Goal: Task Accomplishment & Management: Use online tool/utility

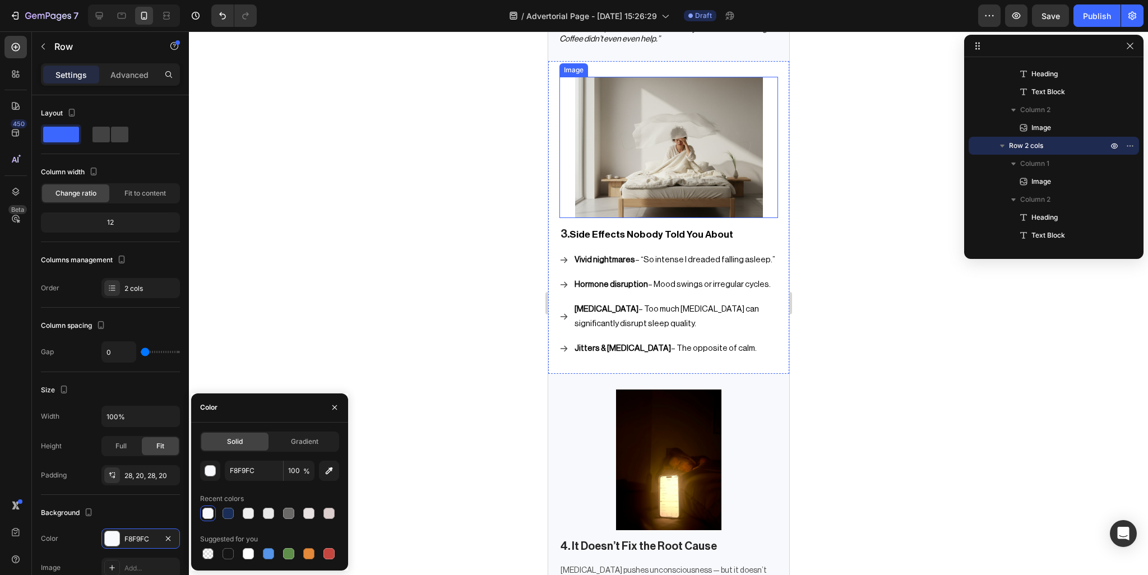
scroll to position [1346, 0]
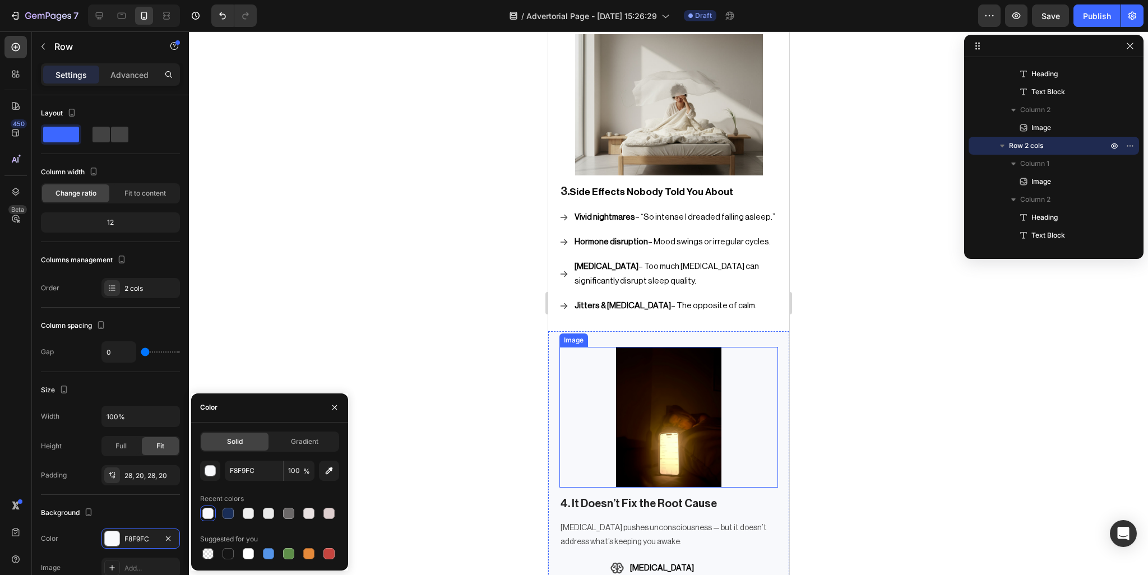
click at [703, 357] on img at bounding box center [669, 417] width 188 height 141
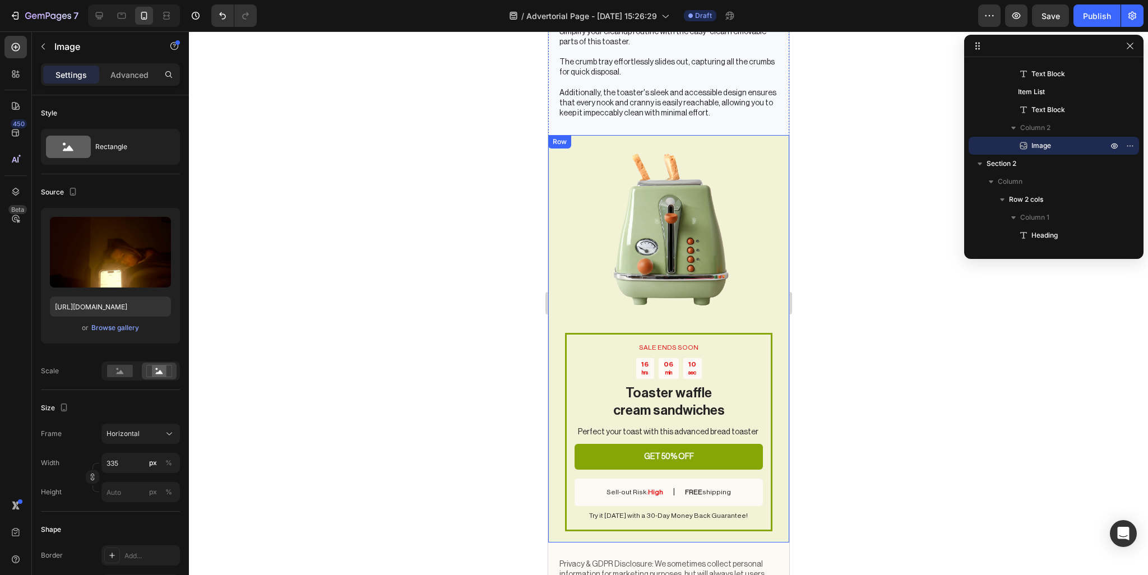
scroll to position [2467, 0]
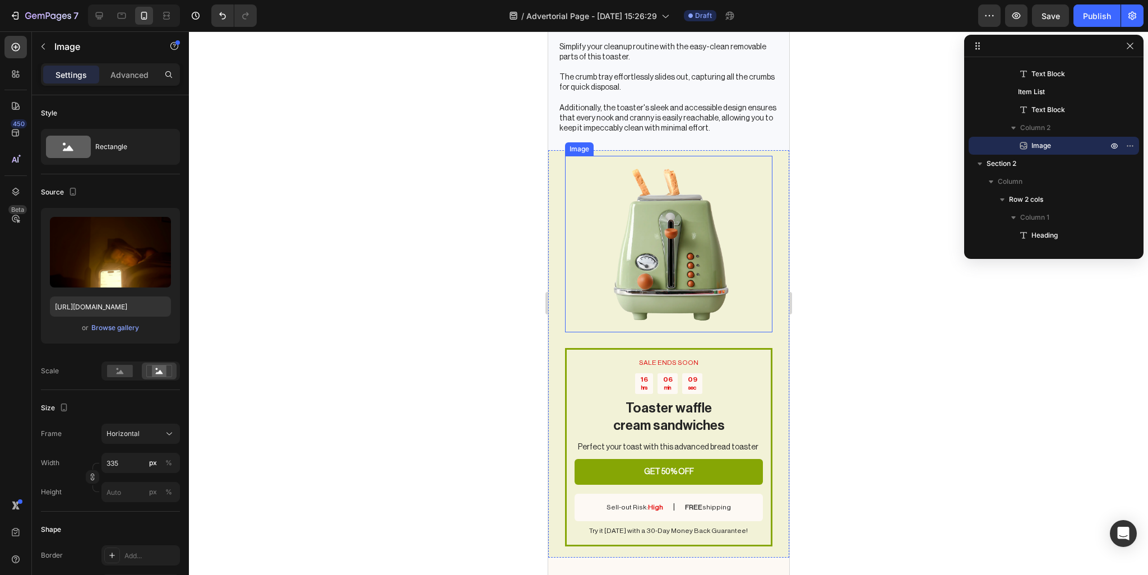
click at [683, 288] on img at bounding box center [668, 244] width 177 height 177
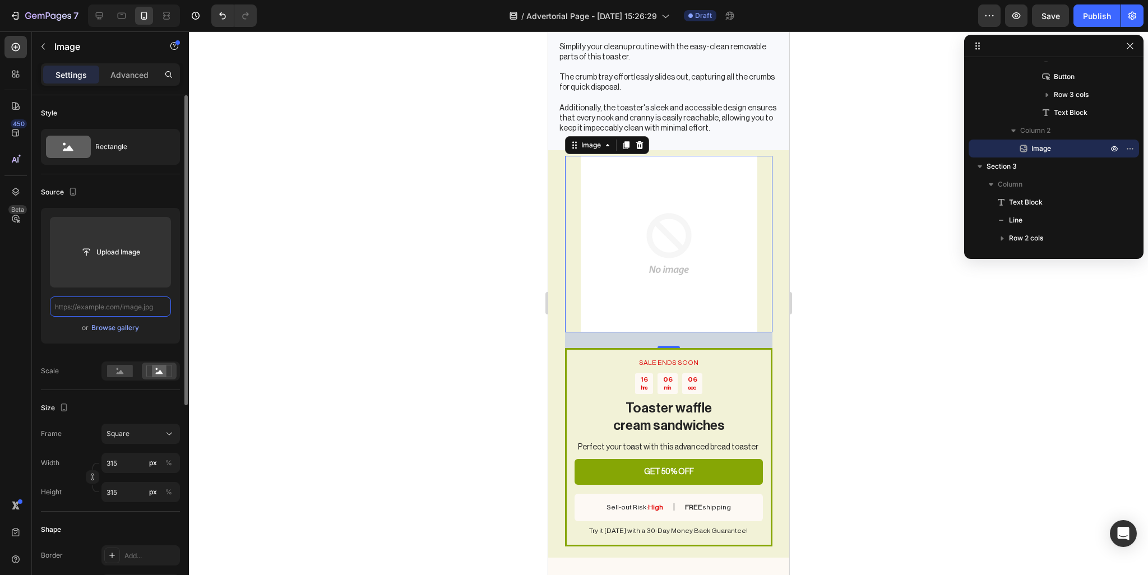
scroll to position [0, 0]
click at [108, 332] on div "Browse gallery" at bounding box center [115, 328] width 48 height 10
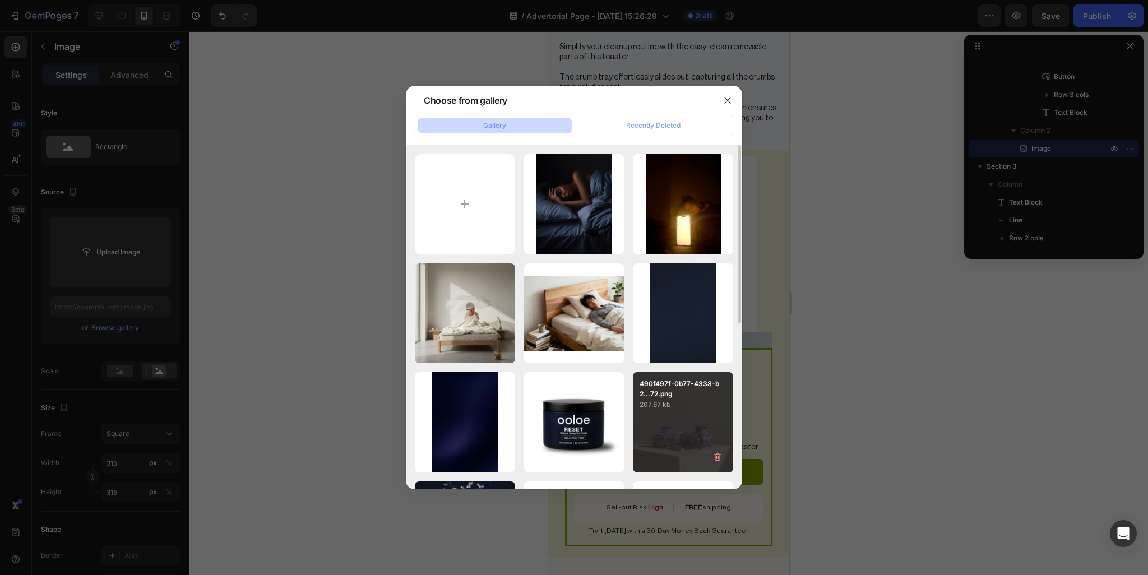
click at [0, 0] on div "1x.png 548.27 kb" at bounding box center [0, 0] width 0 height 0
type input "[URL][DOMAIN_NAME]"
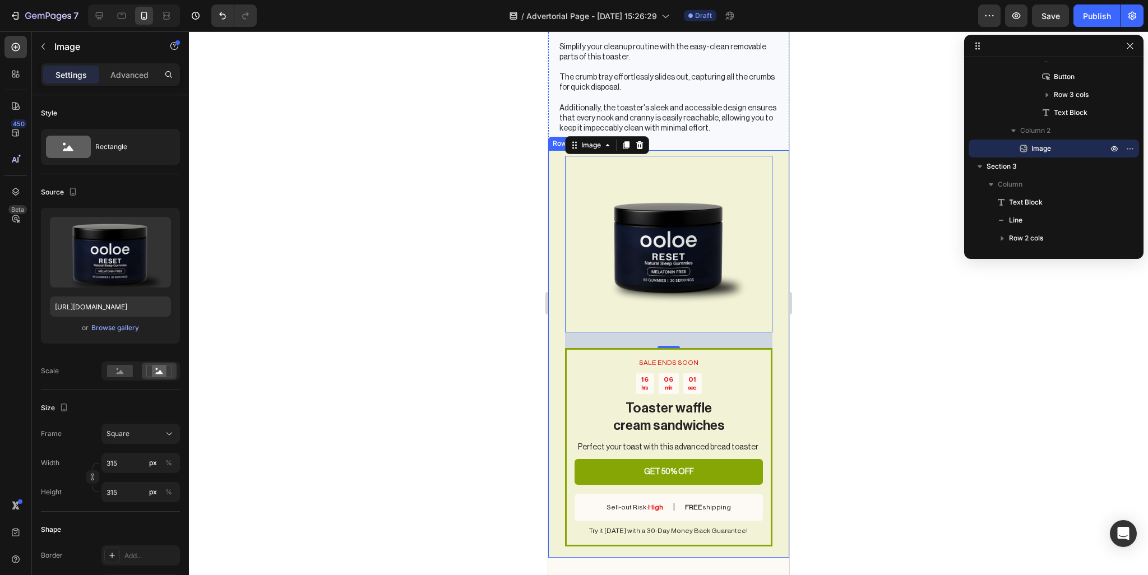
click at [770, 345] on div "SALE ENDS SOON Text Block 16 hrs 06 min 01 sec Countdown Timer Toaster waffle c…" at bounding box center [668, 354] width 241 height 408
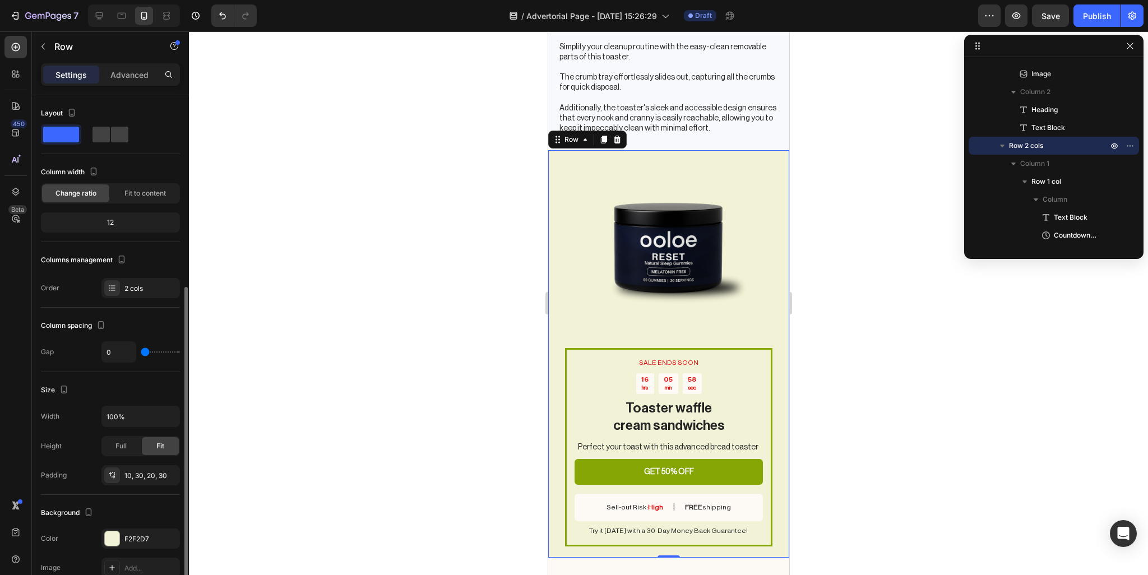
scroll to position [112, 0]
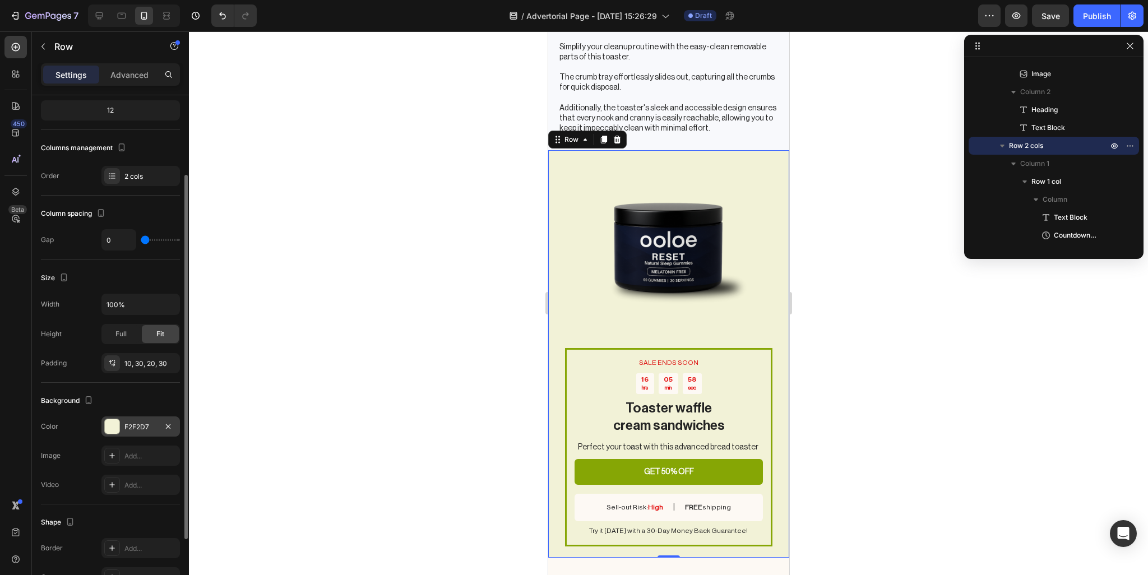
click at [126, 417] on div "F2F2D7" at bounding box center [140, 427] width 78 height 20
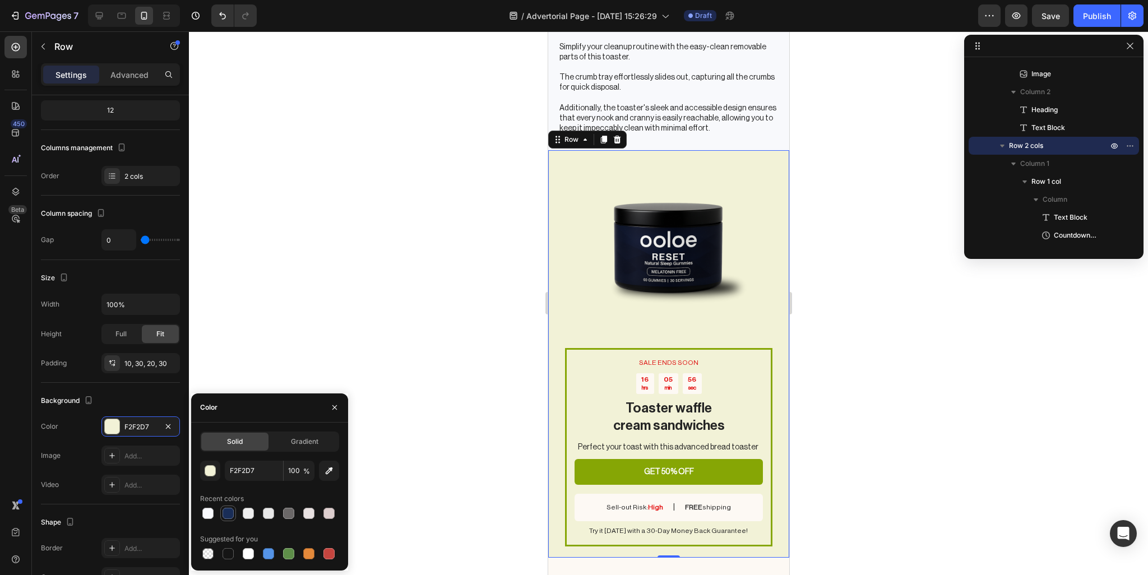
click at [227, 515] on div at bounding box center [228, 513] width 11 height 11
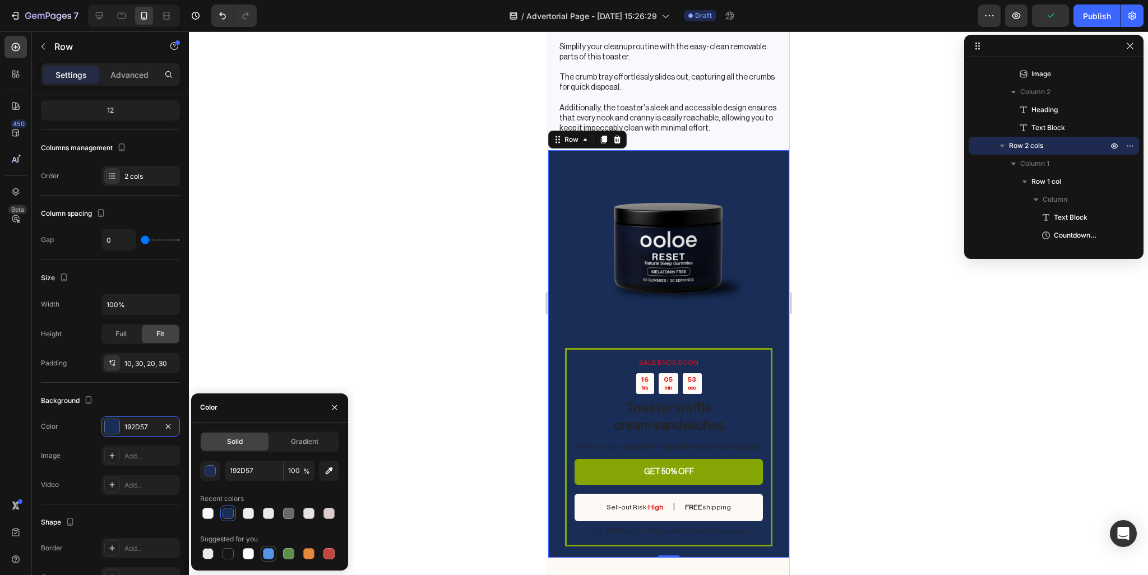
click at [269, 547] on div at bounding box center [268, 553] width 13 height 13
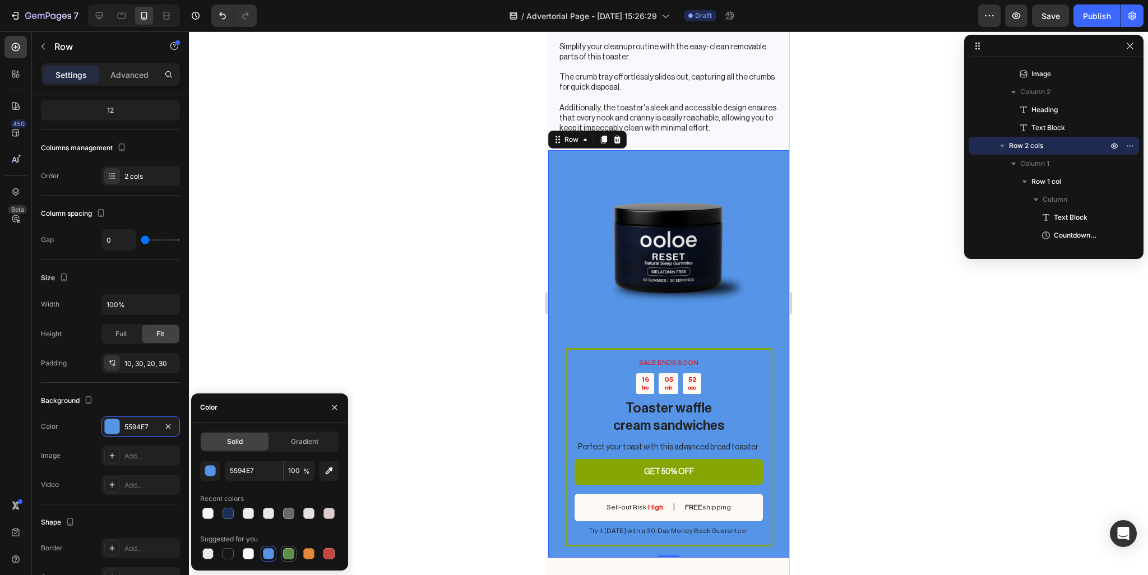
click at [282, 550] on div at bounding box center [288, 553] width 13 height 13
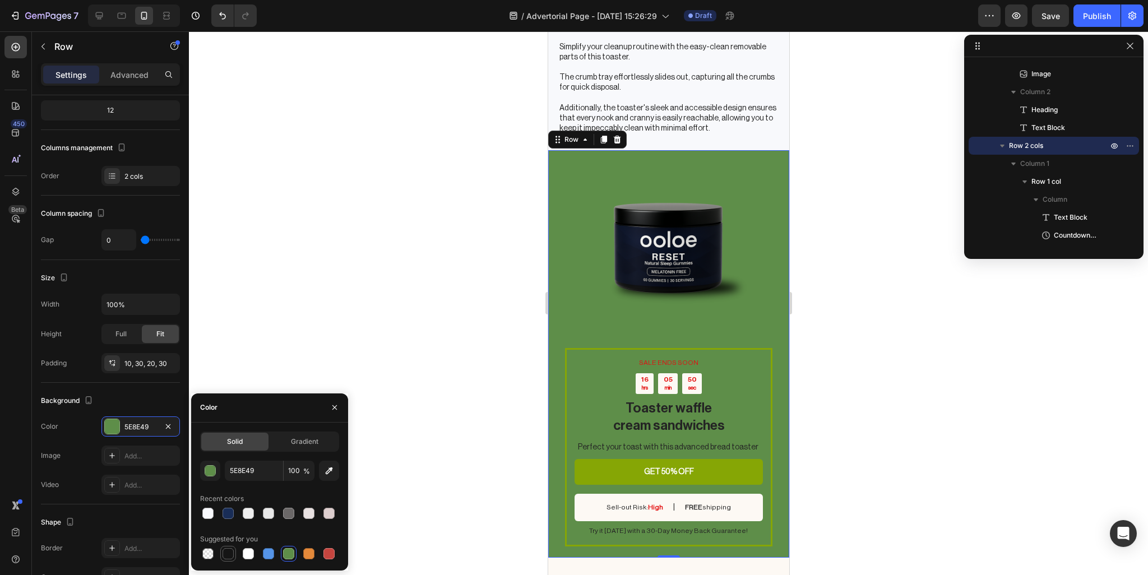
click at [230, 551] on div at bounding box center [228, 553] width 11 height 11
type input "151515"
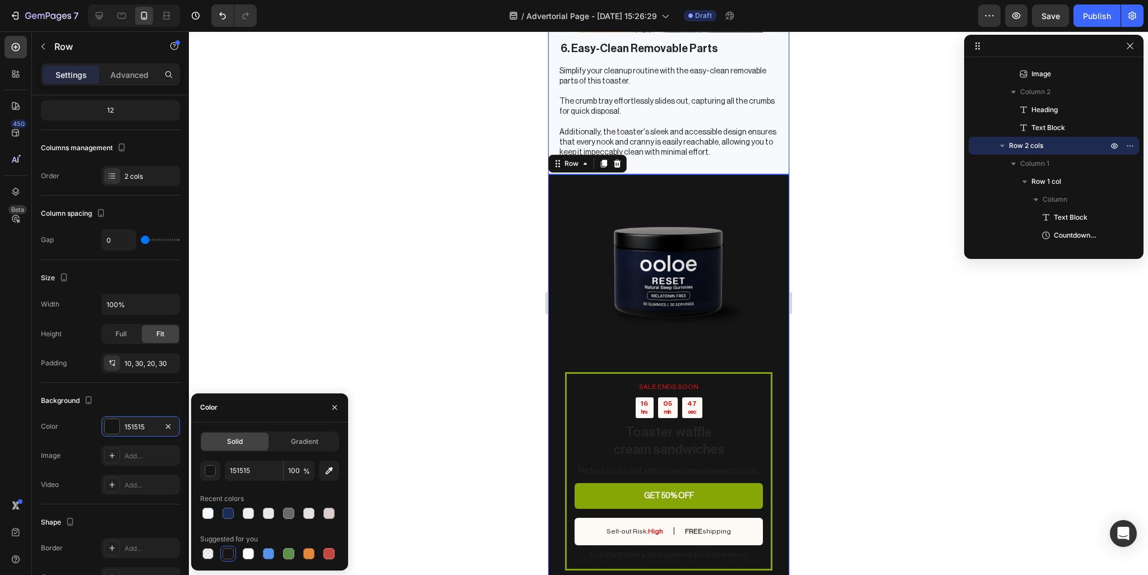
scroll to position [2523, 0]
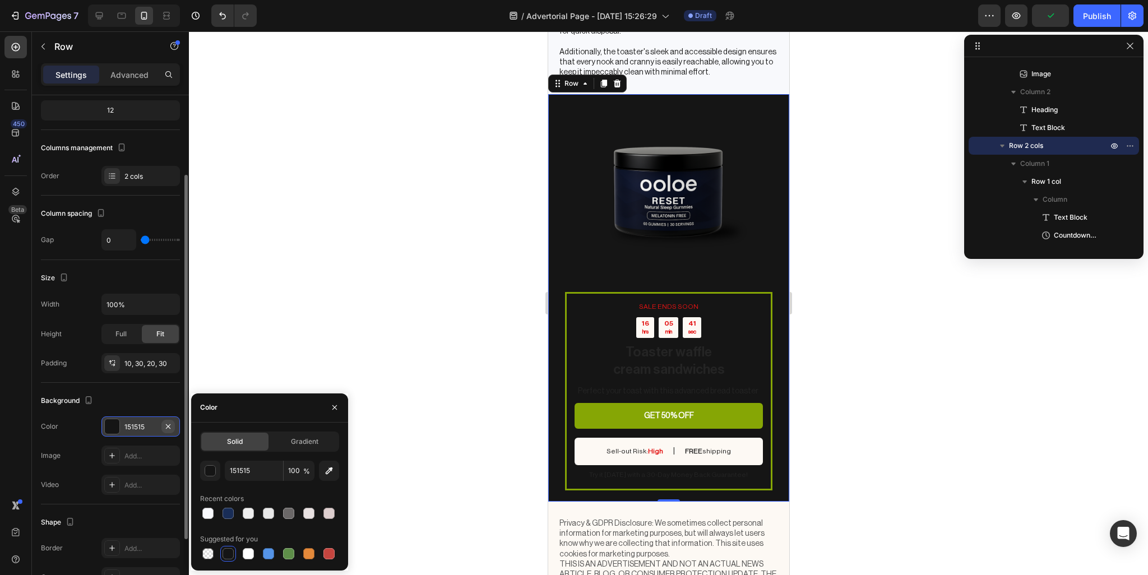
click at [172, 424] on icon "button" at bounding box center [168, 426] width 9 height 9
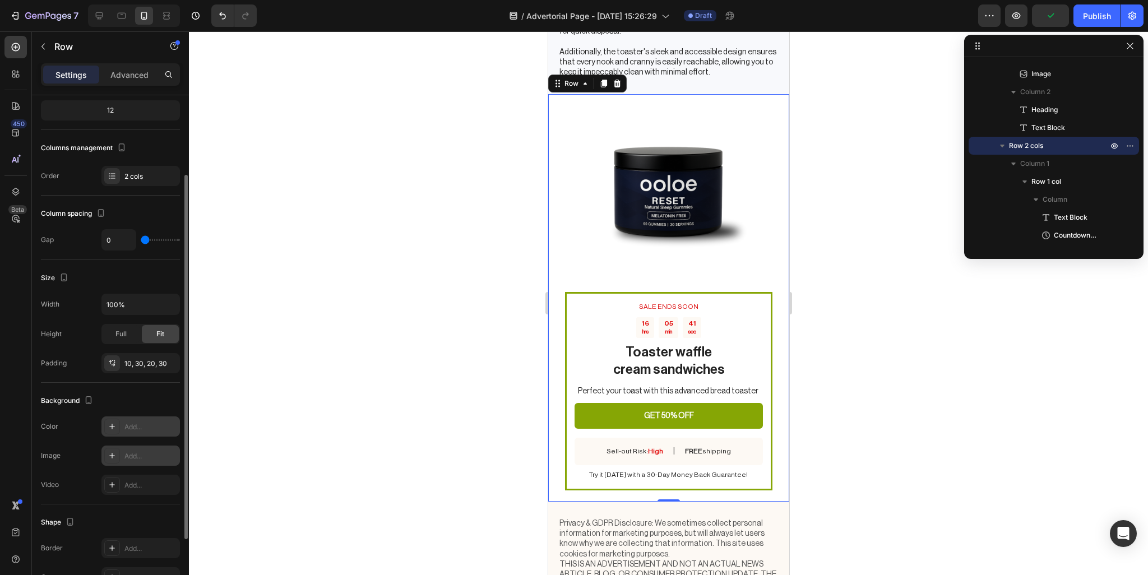
click at [113, 452] on icon at bounding box center [112, 455] width 9 height 9
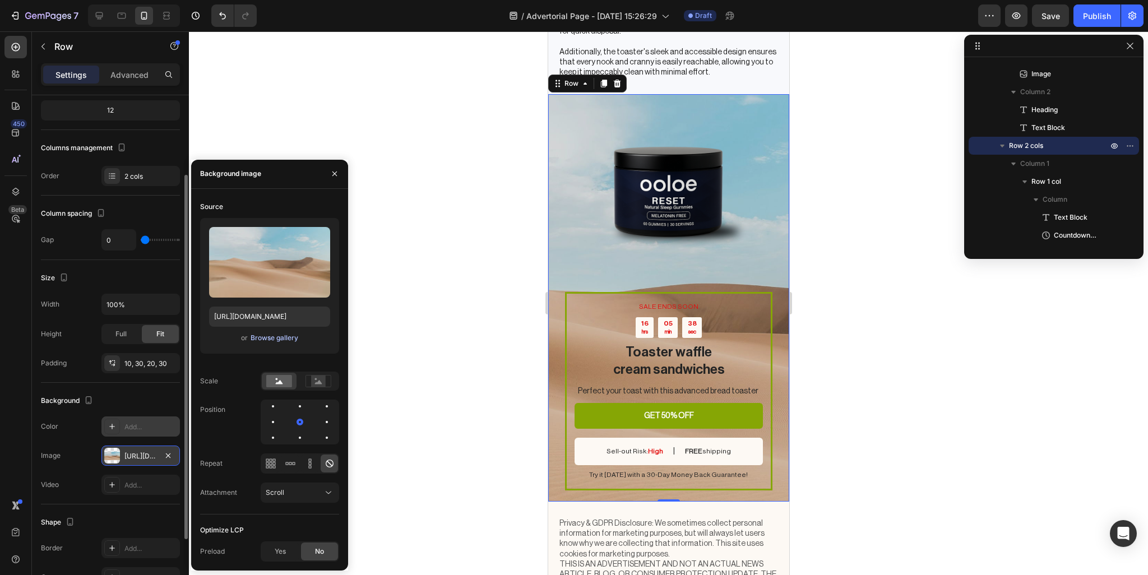
click at [273, 341] on div "Browse gallery" at bounding box center [275, 338] width 48 height 10
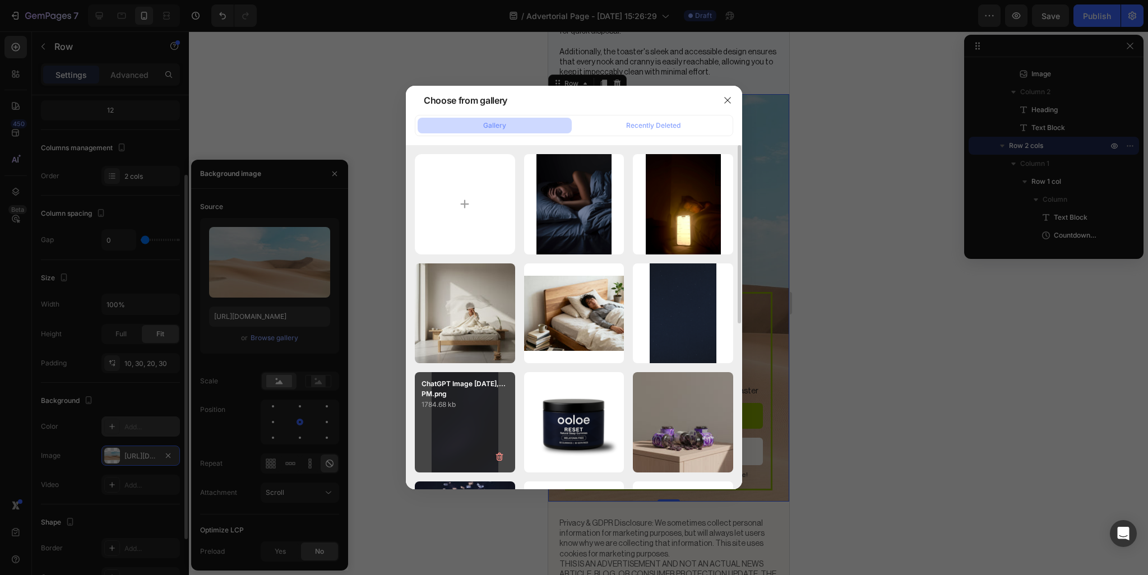
click at [478, 417] on div "ChatGPT Image [DATE],...PM.png 1784.68 kb" at bounding box center [465, 422] width 100 height 100
type input "[URL][DOMAIN_NAME]"
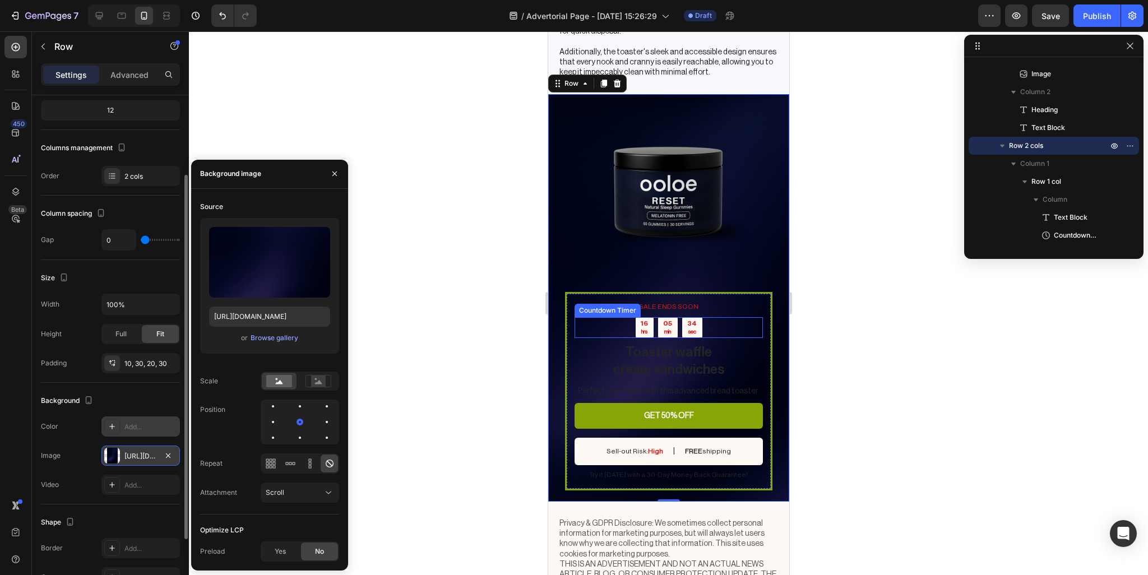
click at [675, 332] on div "16 hrs 05 min 34 sec" at bounding box center [668, 327] width 67 height 21
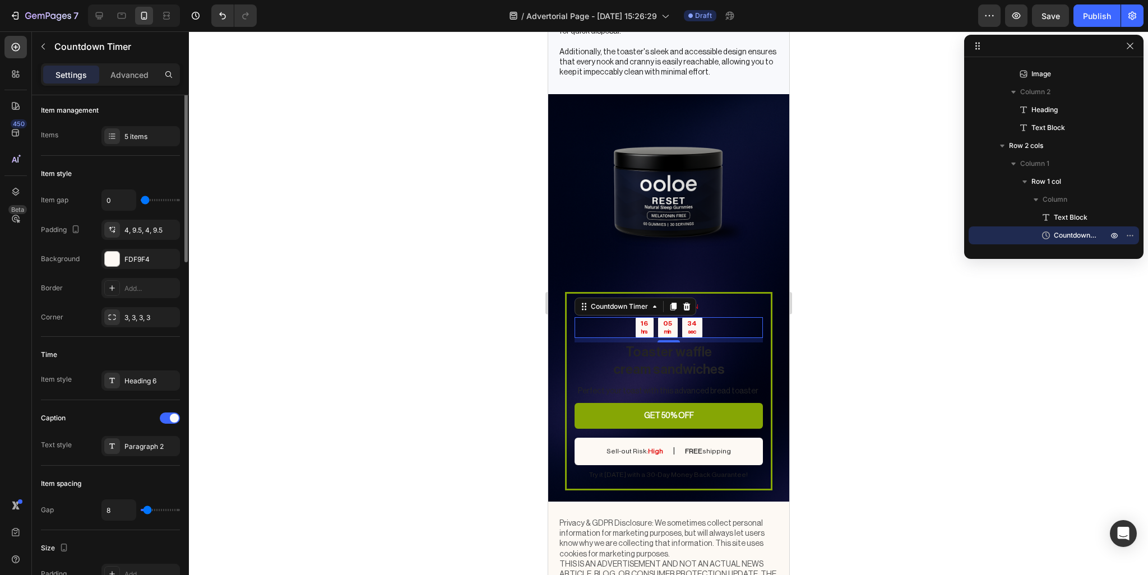
scroll to position [0, 0]
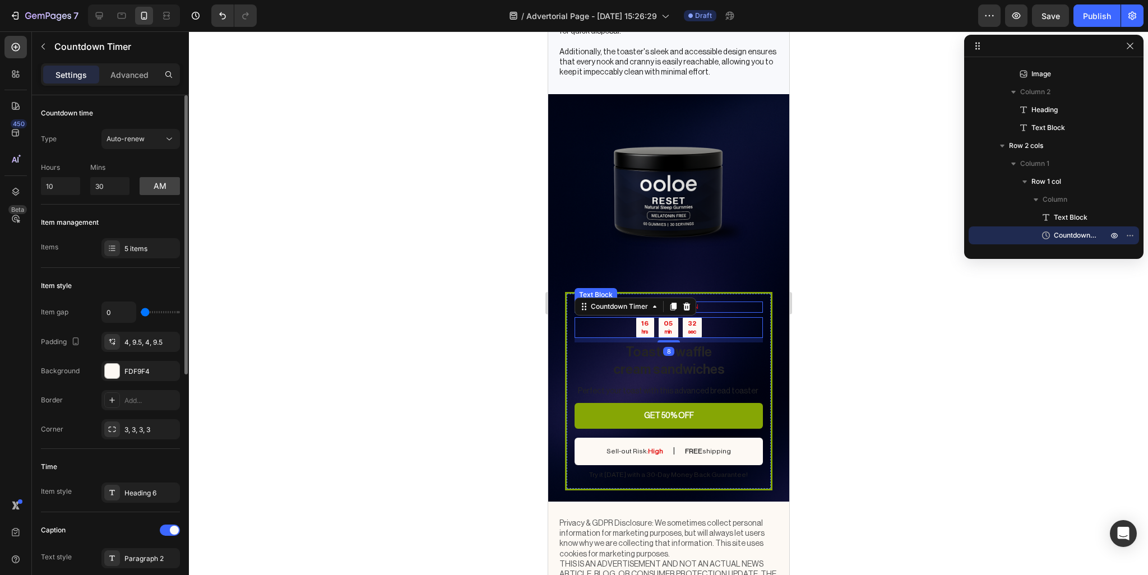
click at [709, 309] on p "SALE ENDS SOON" at bounding box center [668, 307] width 186 height 9
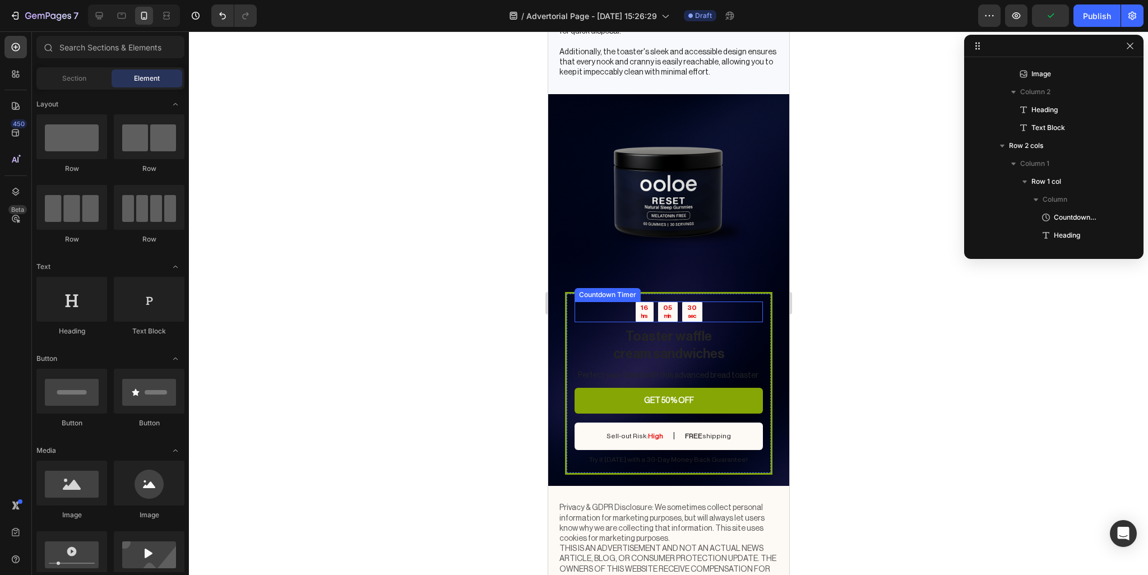
click at [716, 315] on div "16 hrs 05 min 30 sec" at bounding box center [668, 312] width 188 height 21
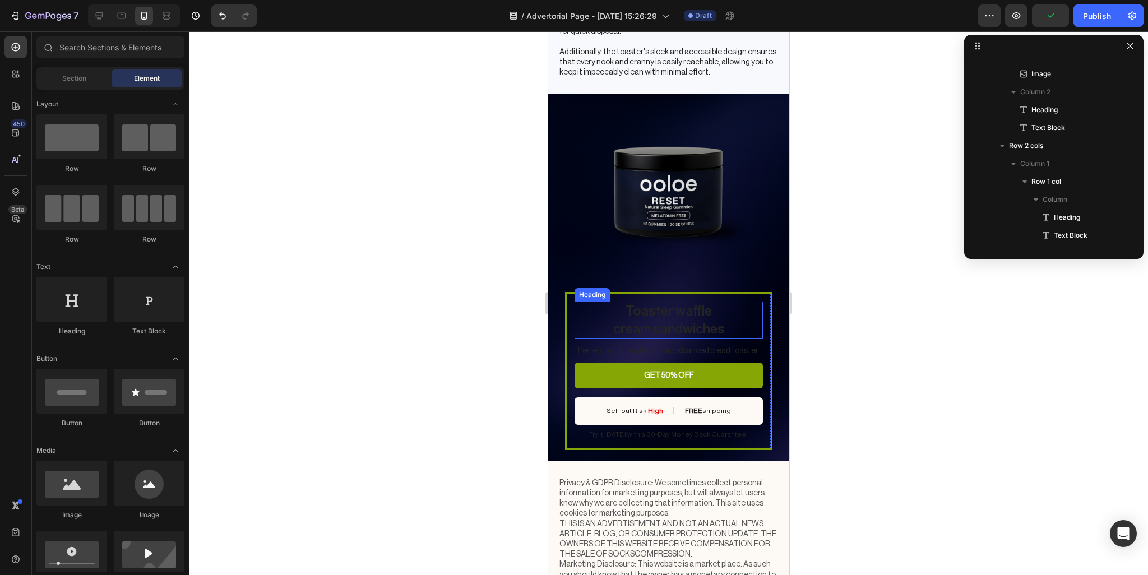
click at [694, 324] on h2 "Toaster waffle cream sandwiches" at bounding box center [668, 320] width 188 height 37
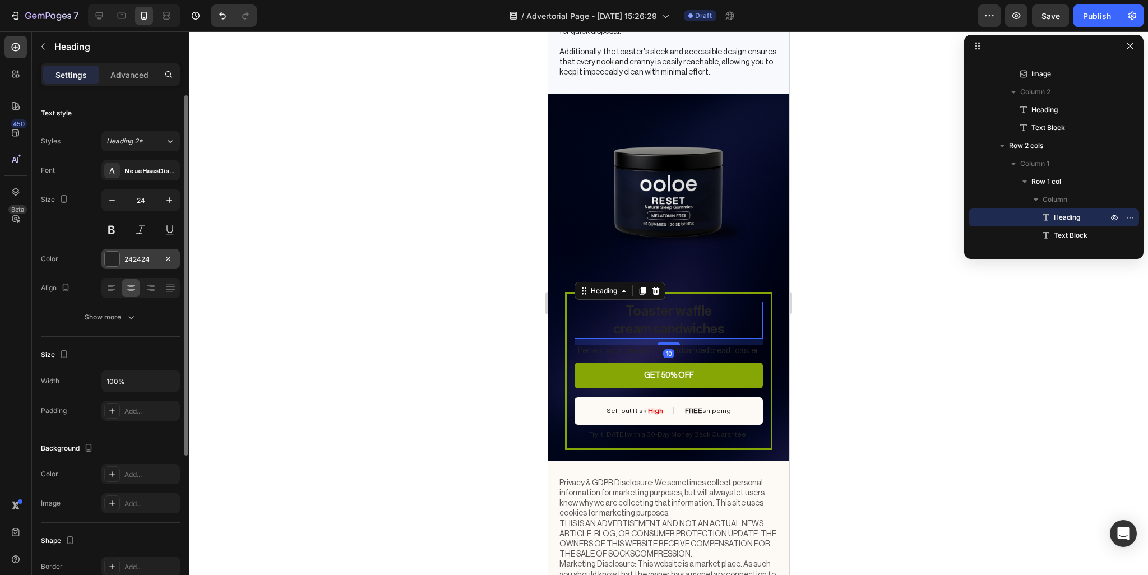
click at [121, 261] on div "242424" at bounding box center [140, 259] width 78 height 20
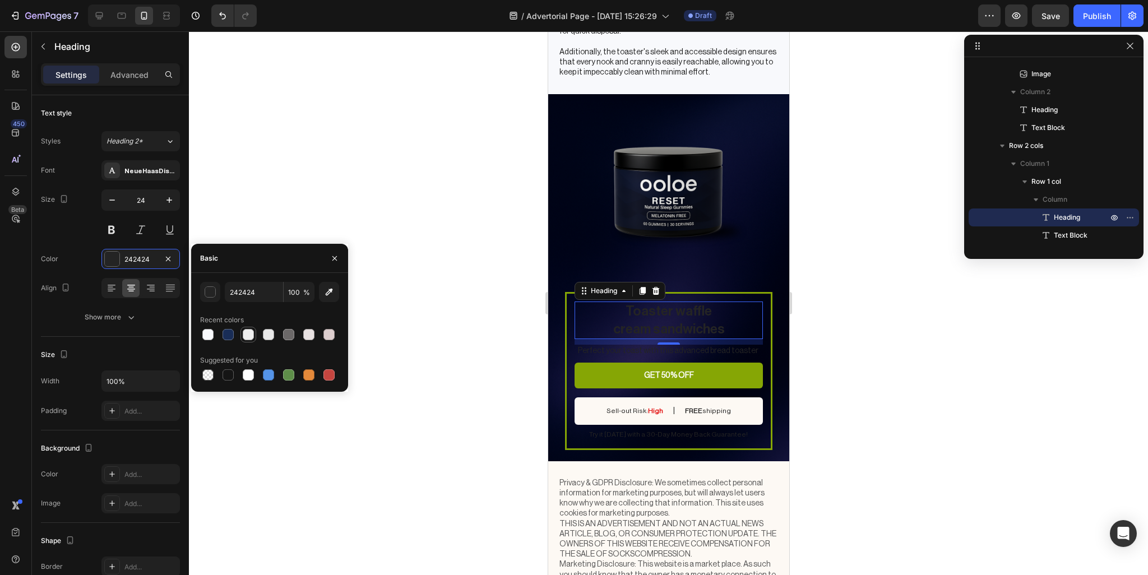
click at [247, 332] on div at bounding box center [248, 334] width 11 height 11
type input "EFEFEF"
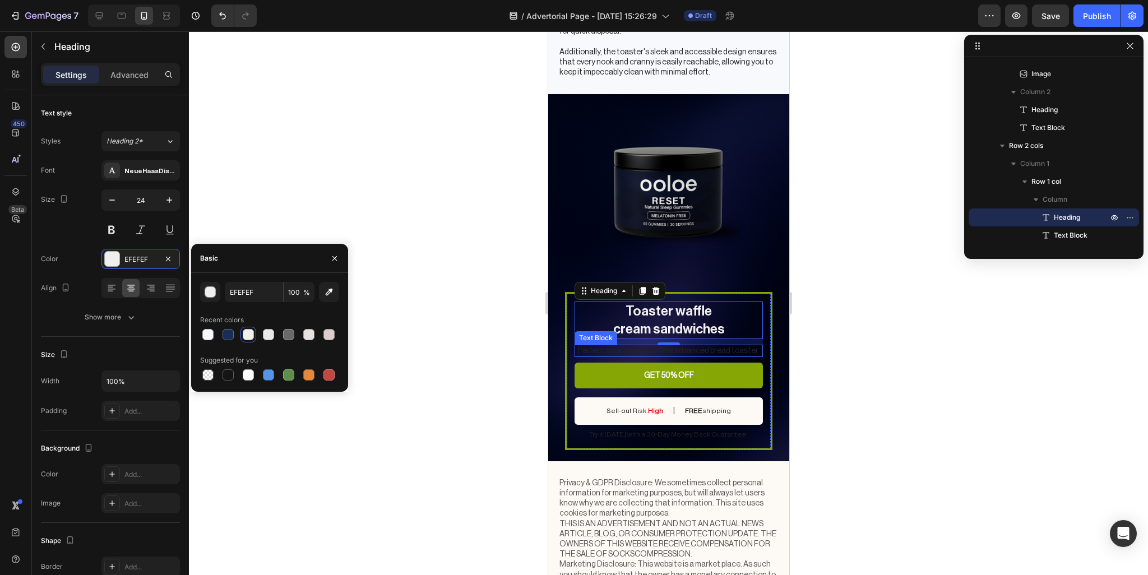
click at [709, 355] on p "Perfect your toast with this advanced bread toaster" at bounding box center [667, 351] width 187 height 10
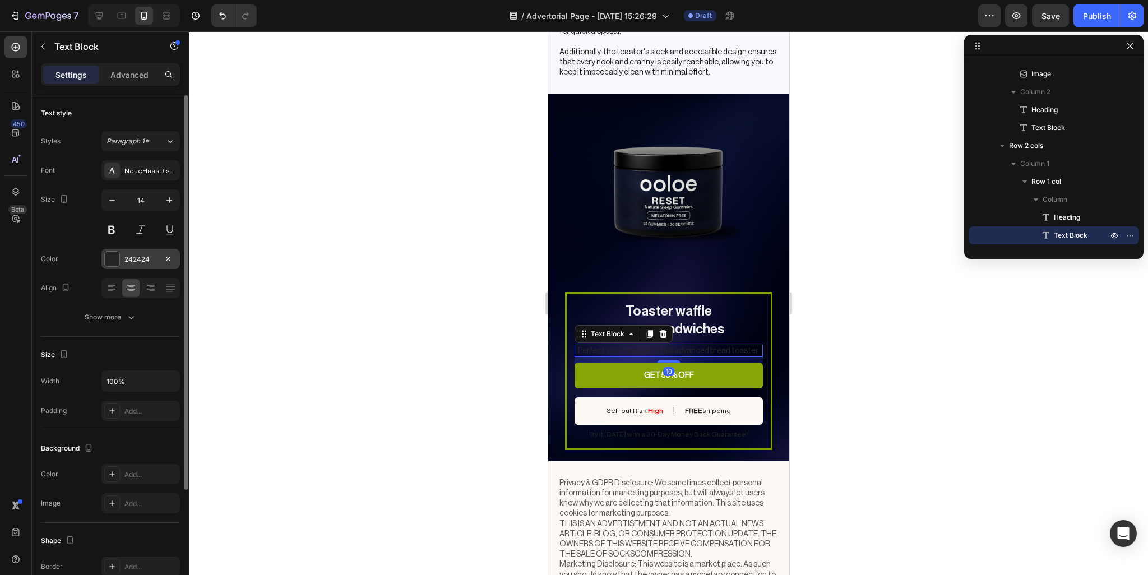
click at [113, 257] on div at bounding box center [112, 259] width 15 height 15
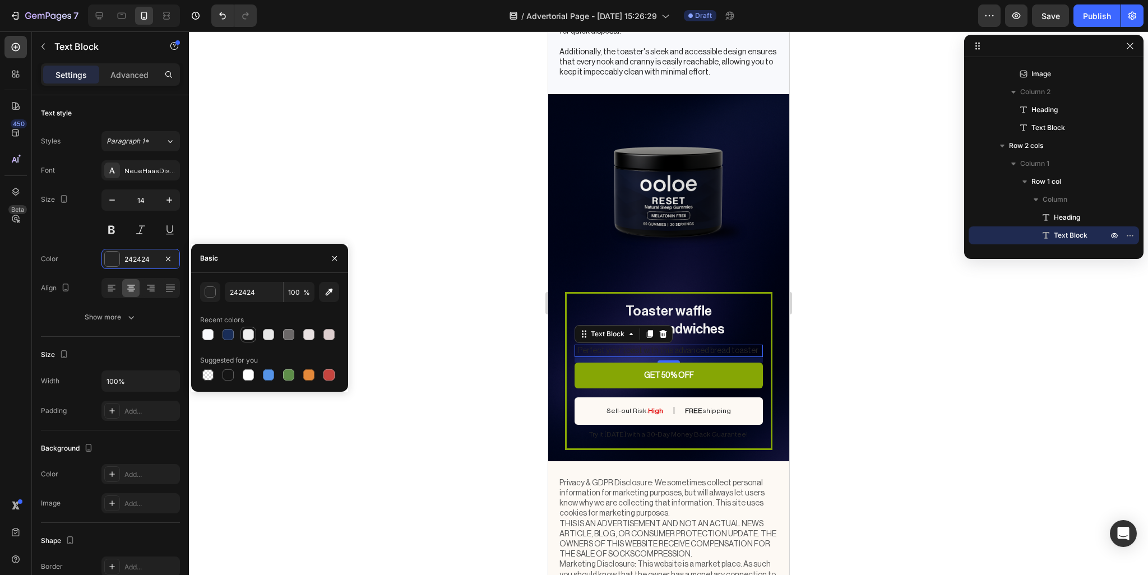
click at [243, 339] on div at bounding box center [248, 334] width 11 height 11
type input "EFEFEF"
click at [703, 436] on p "Try it [DATE] with a 30-Day Money Back Guarantee!" at bounding box center [667, 435] width 187 height 9
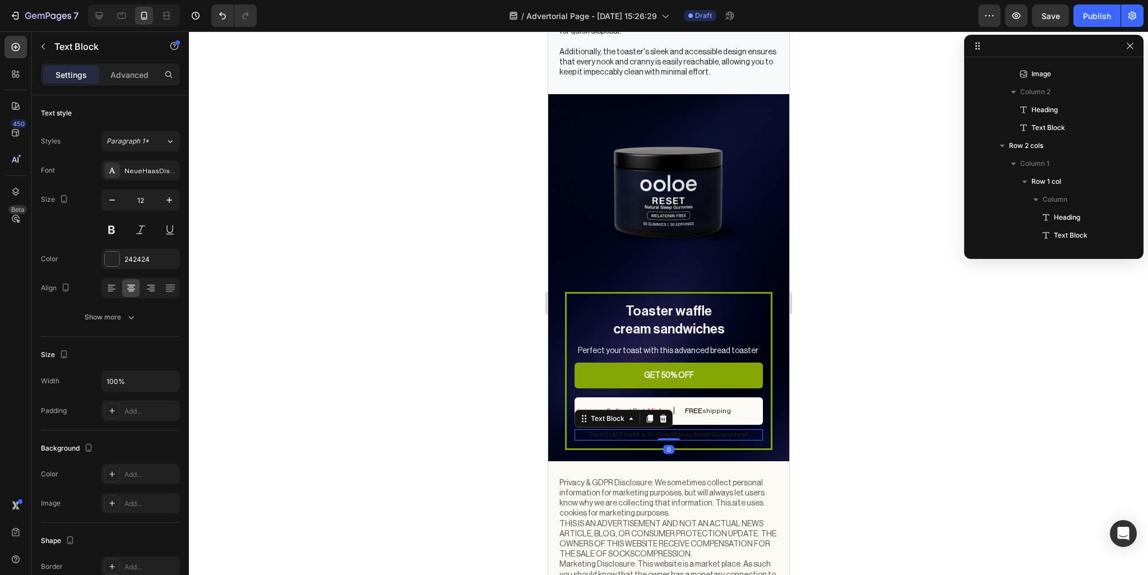
scroll to position [1253, 0]
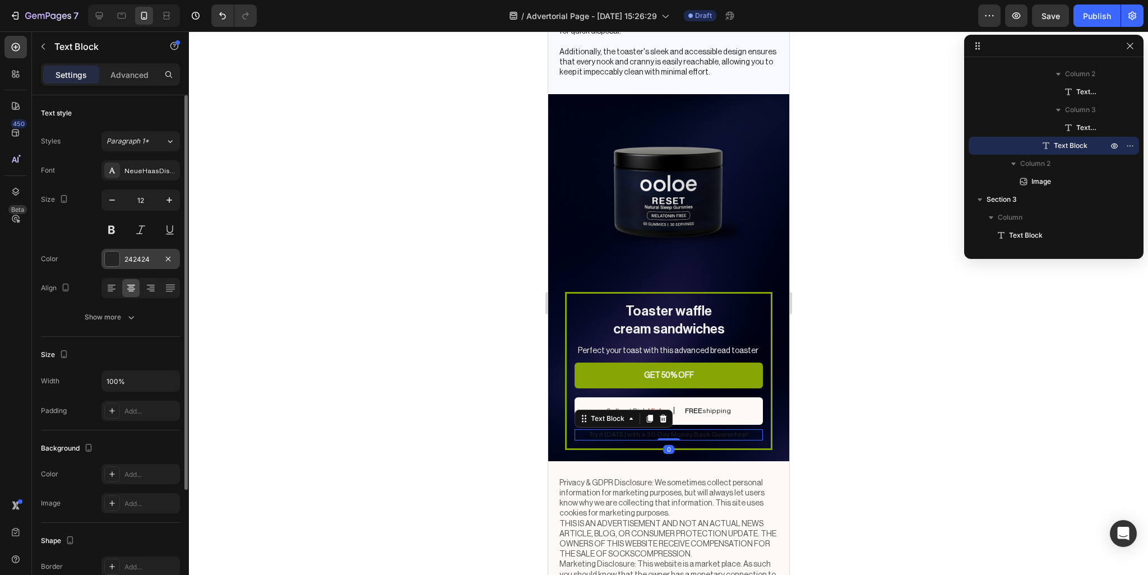
click at [118, 264] on div at bounding box center [112, 259] width 15 height 15
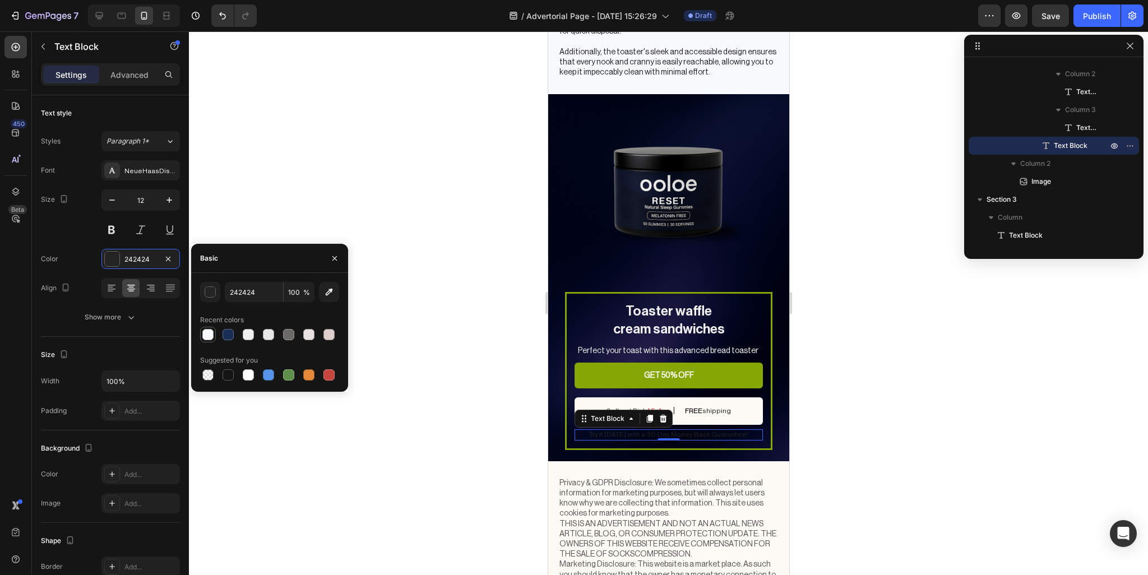
click at [206, 335] on div at bounding box center [207, 334] width 11 height 11
type input "F8F9FC"
click at [917, 352] on div at bounding box center [668, 303] width 959 height 544
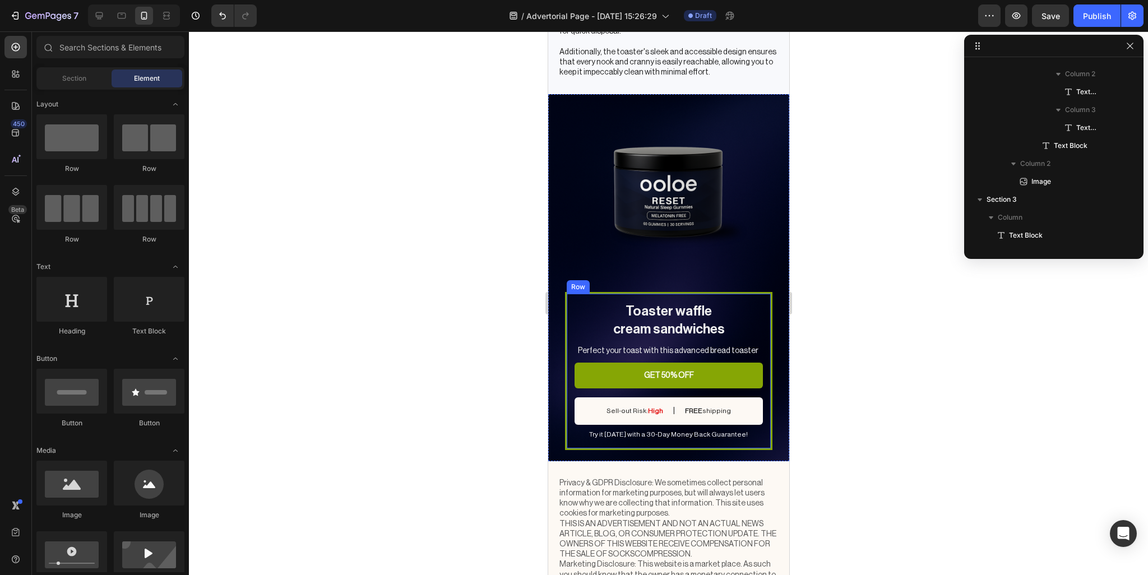
click at [761, 341] on div "Toaster waffle cream sandwiches Heading Perfect your toast with this advanced b…" at bounding box center [668, 371] width 207 height 158
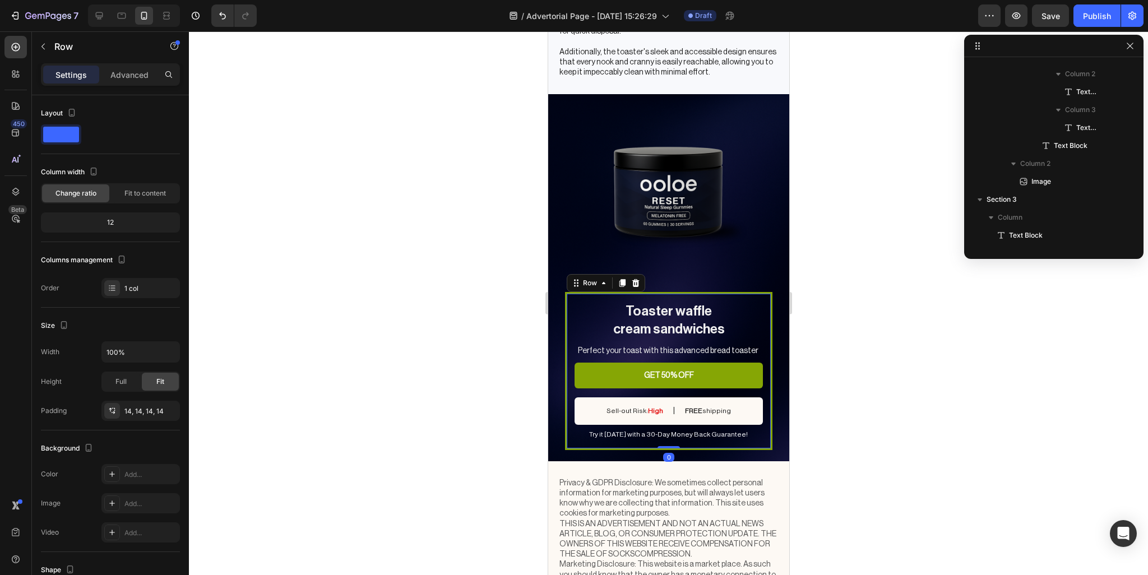
scroll to position [1037, 0]
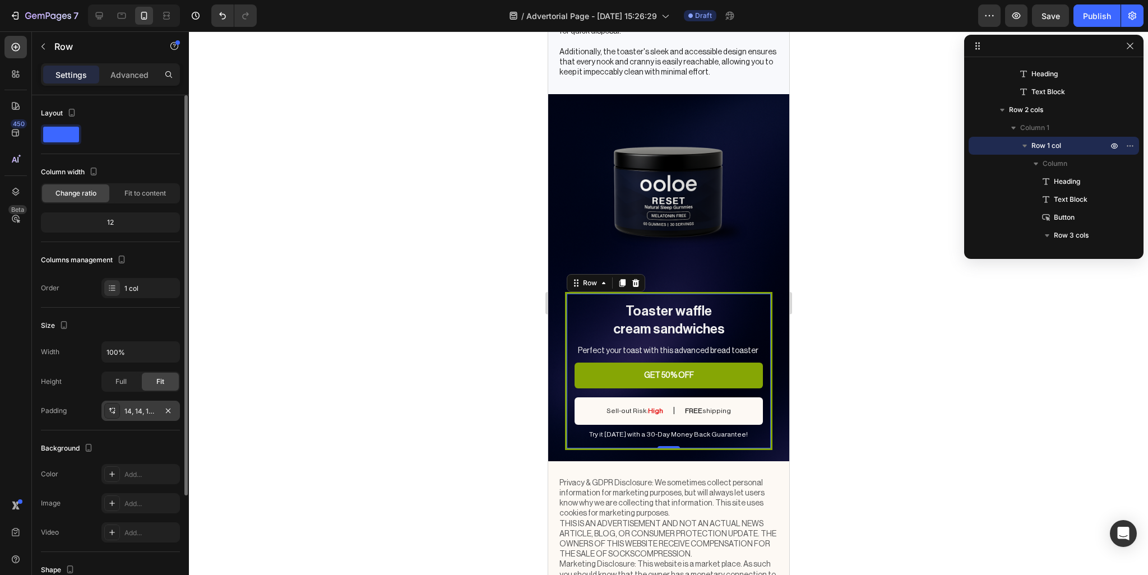
click at [117, 409] on div at bounding box center [112, 411] width 16 height 16
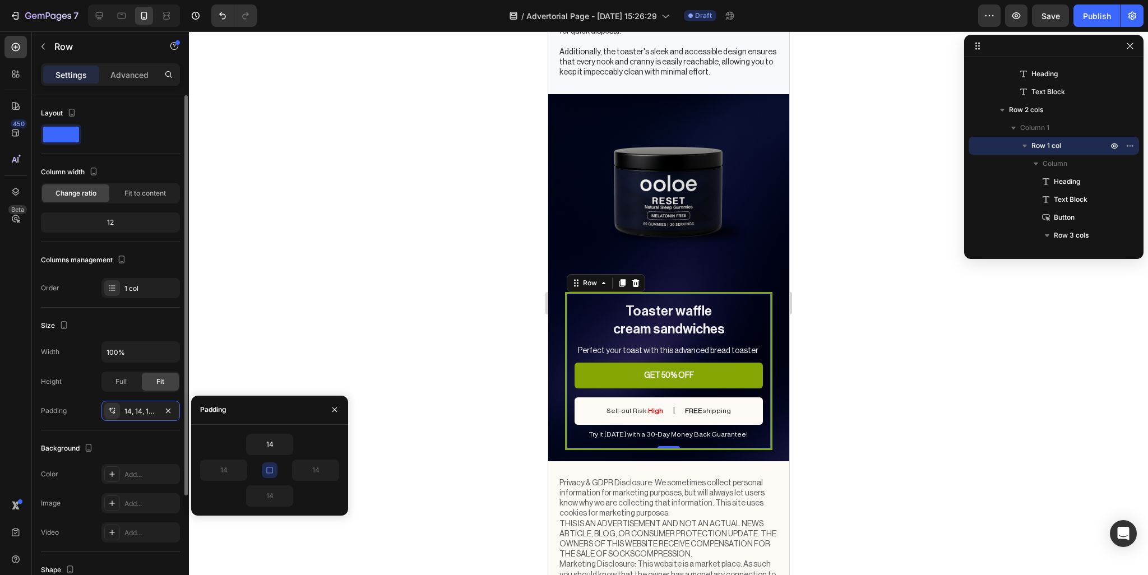
click at [123, 447] on div "Background" at bounding box center [110, 449] width 139 height 18
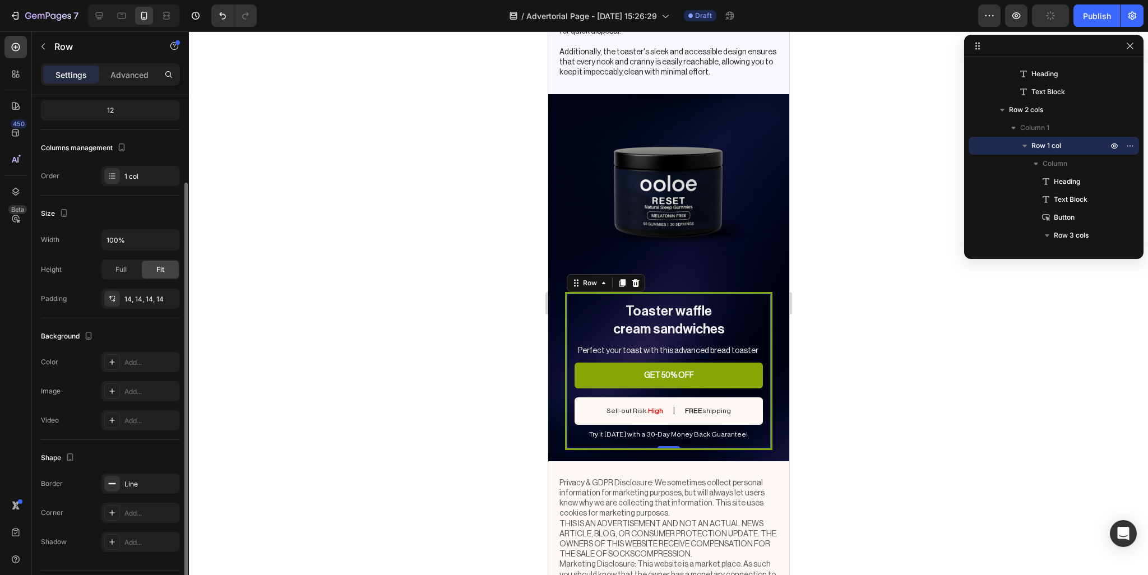
scroll to position [142, 0]
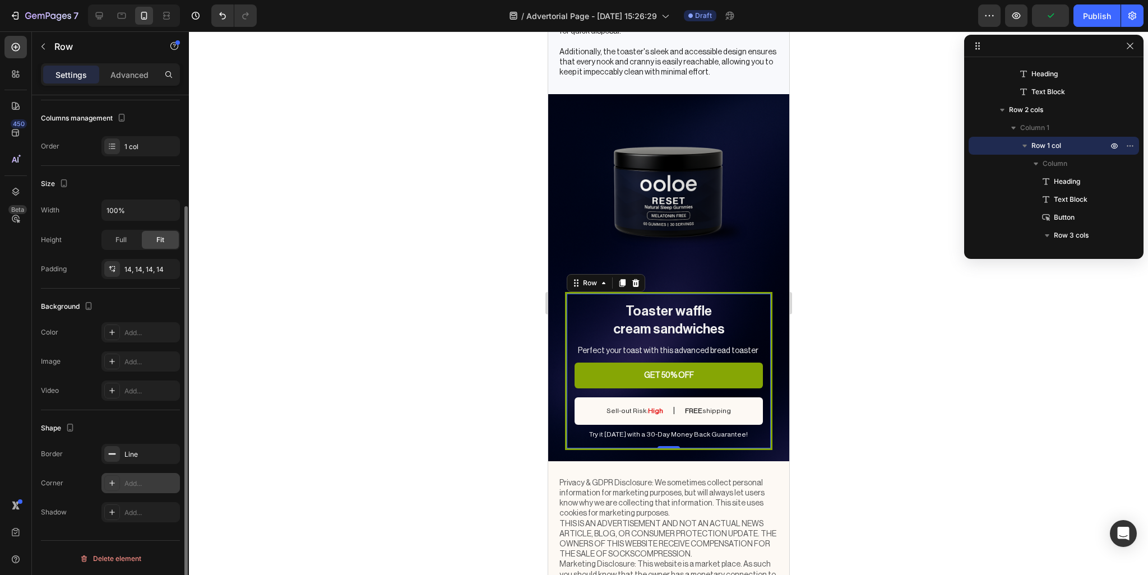
click at [112, 479] on icon at bounding box center [112, 483] width 9 height 9
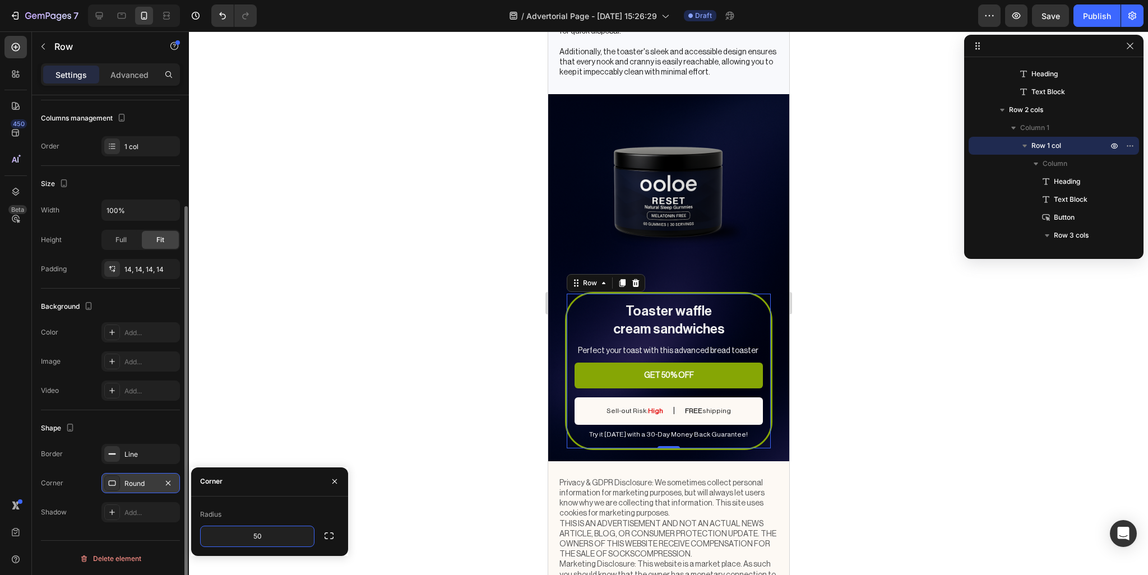
type input "5"
type input "25"
click at [135, 450] on div "Line" at bounding box center [140, 455] width 33 height 10
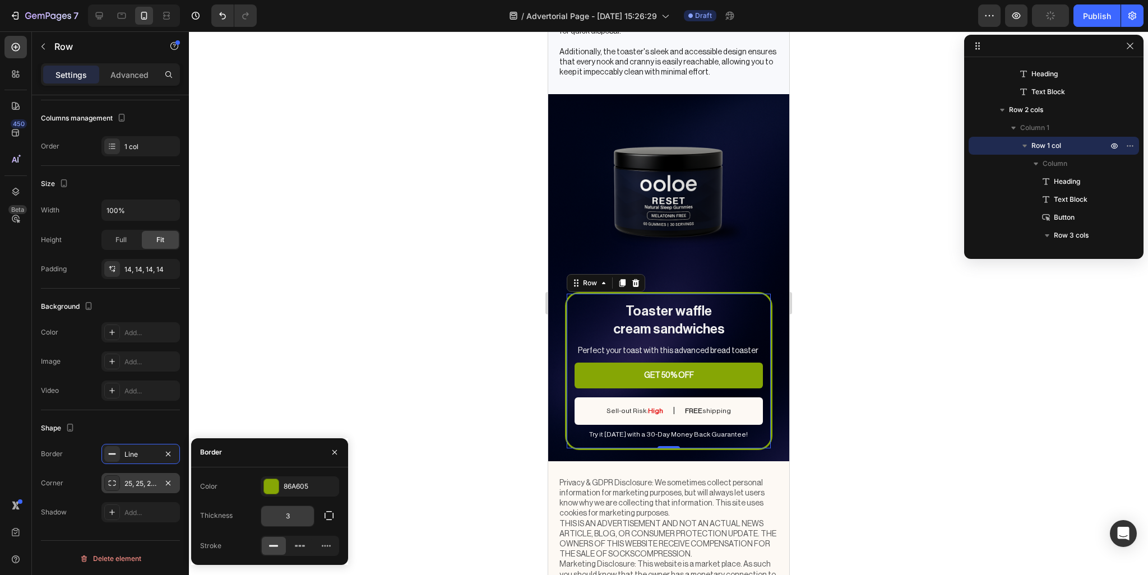
click at [272, 520] on input "3" at bounding box center [287, 516] width 53 height 20
click at [288, 482] on div "86A605" at bounding box center [300, 487] width 33 height 10
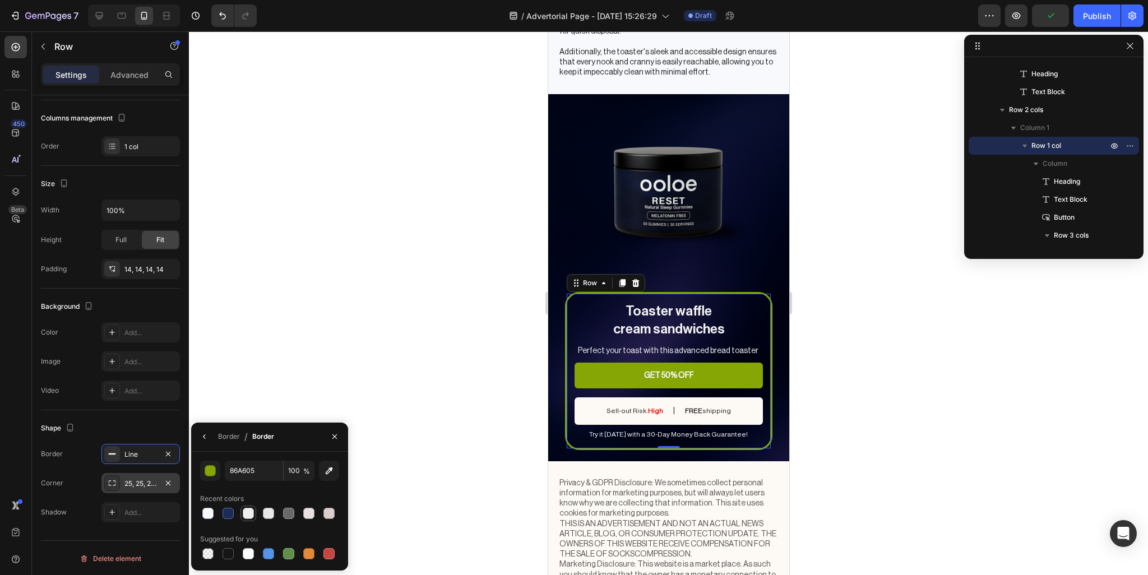
click at [243, 512] on div at bounding box center [248, 513] width 11 height 11
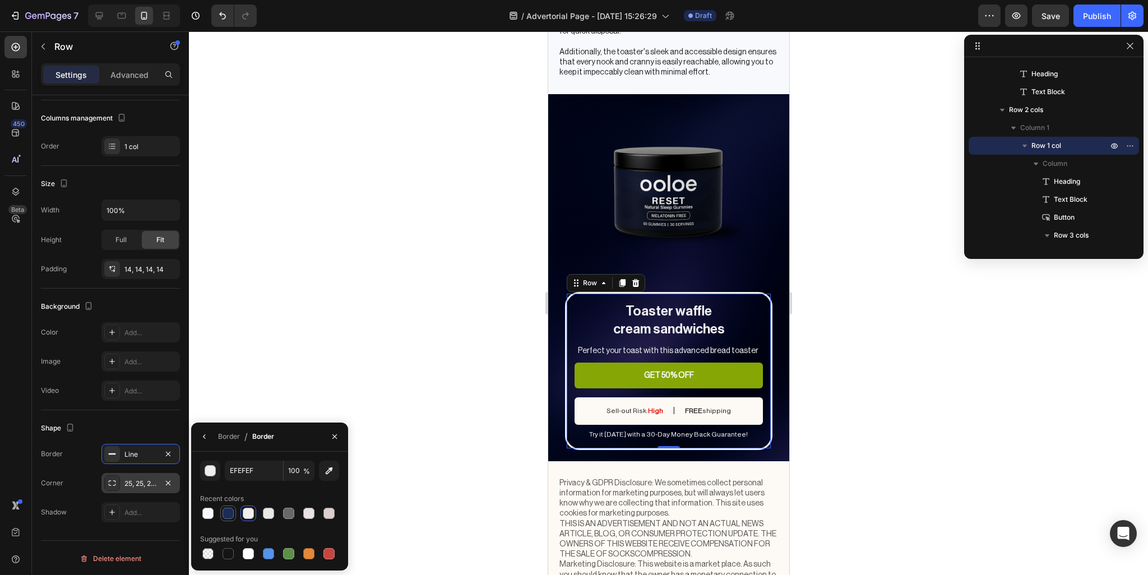
click at [227, 516] on div at bounding box center [228, 513] width 11 height 11
type input "192D57"
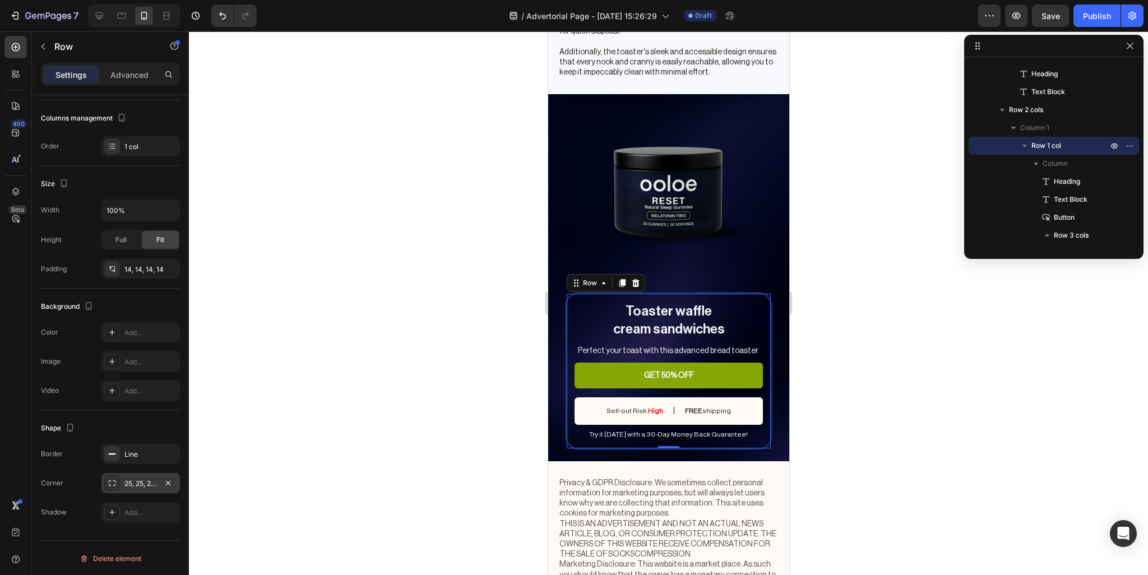
click at [964, 341] on div at bounding box center [668, 303] width 959 height 544
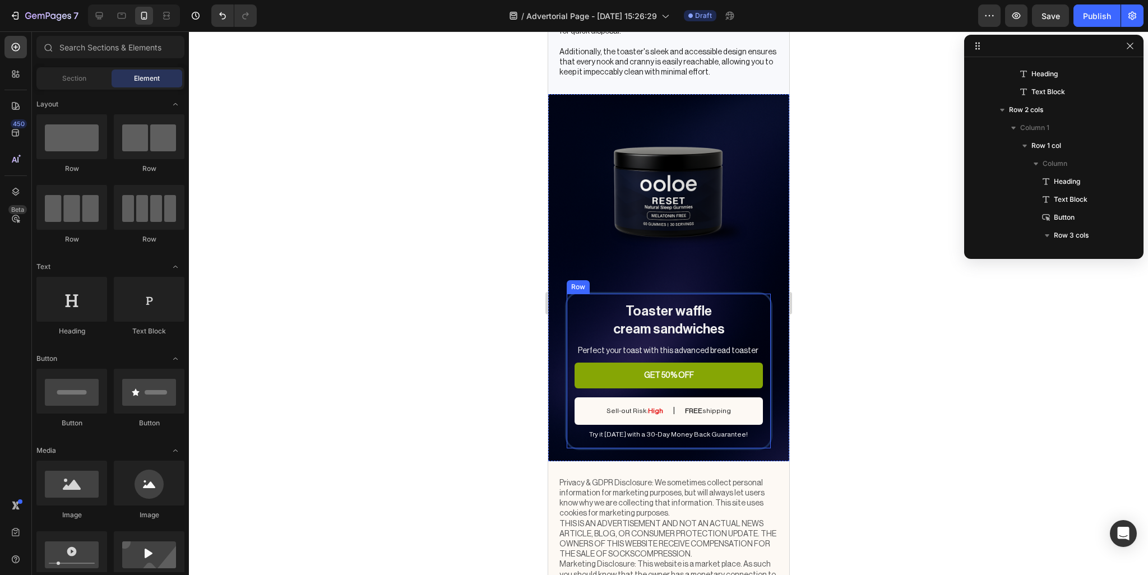
click at [761, 316] on div "Toaster waffle cream sandwiches Heading Perfect your toast with this advanced b…" at bounding box center [668, 371] width 207 height 158
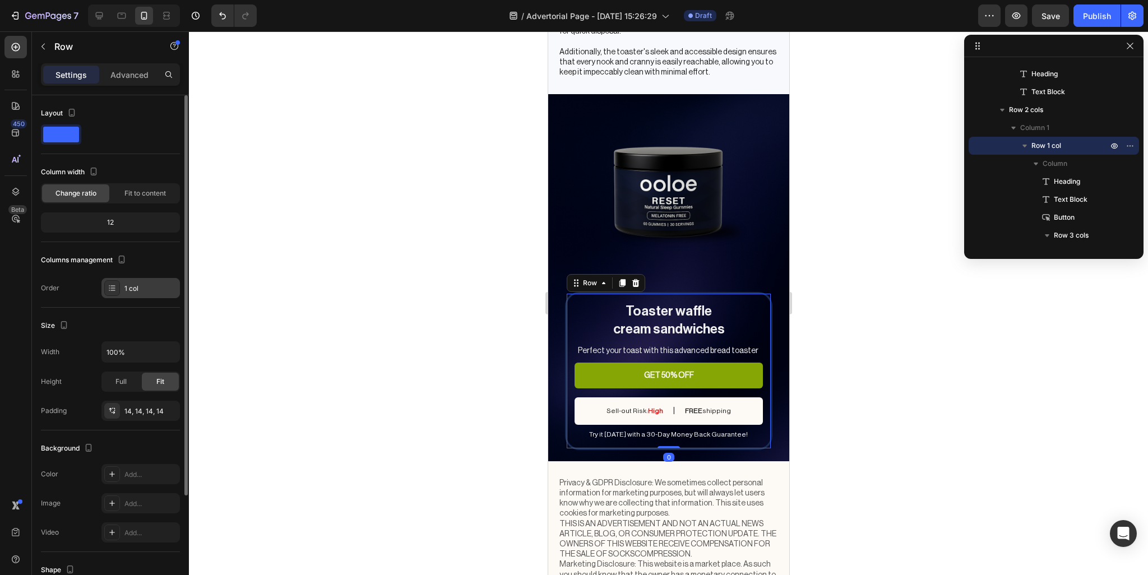
click at [124, 290] on div "1 col" at bounding box center [150, 289] width 53 height 10
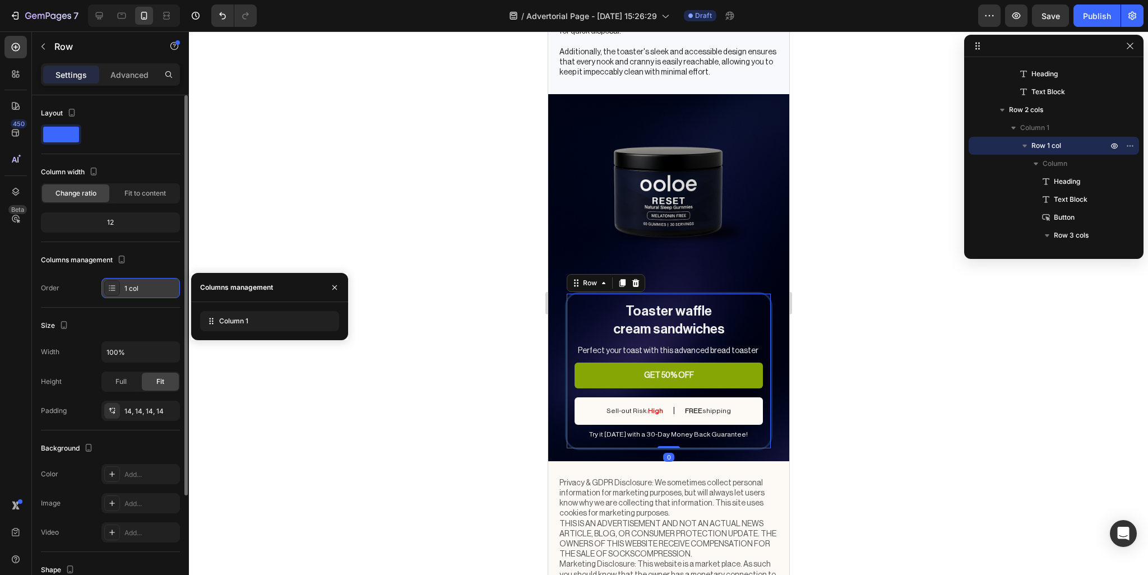
click at [124, 290] on div "1 col" at bounding box center [150, 289] width 53 height 10
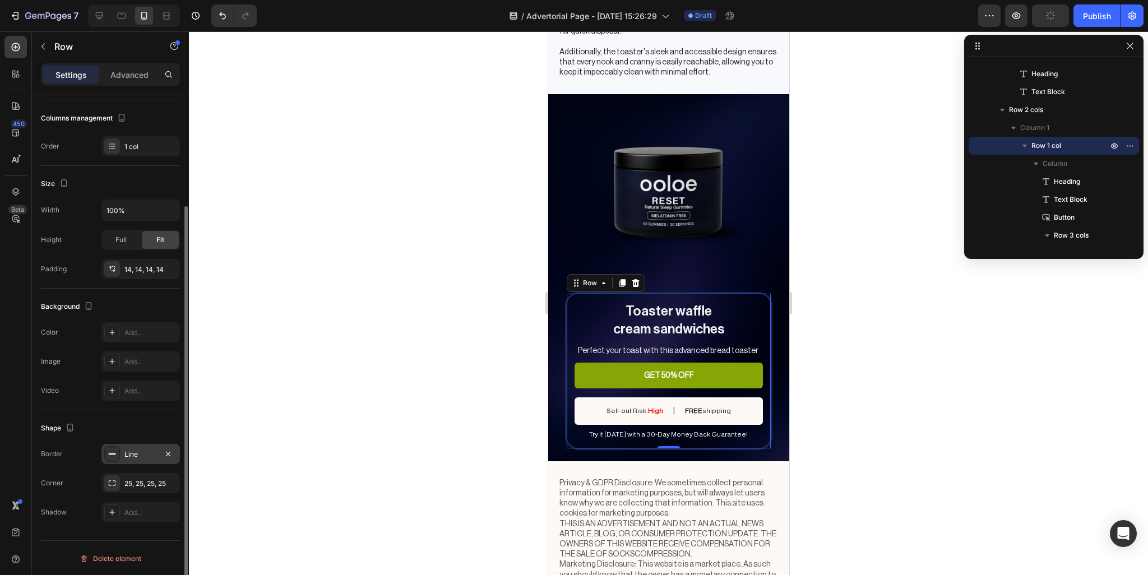
click at [137, 456] on div "Line" at bounding box center [140, 455] width 33 height 10
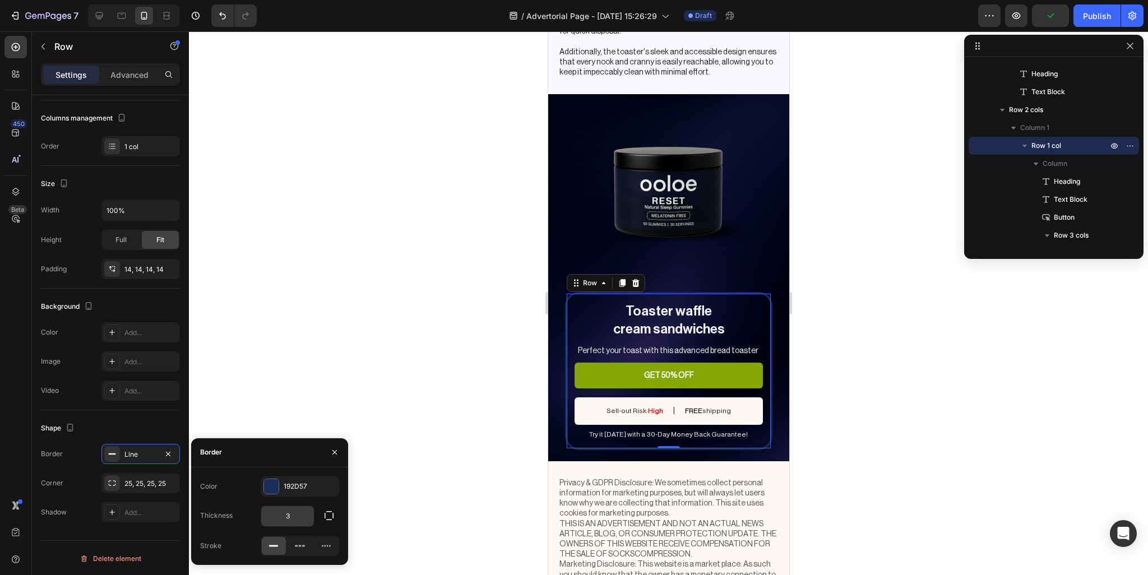
click at [269, 519] on input "3" at bounding box center [287, 516] width 53 height 20
type input "2"
click at [303, 477] on div "192D57" at bounding box center [300, 487] width 78 height 20
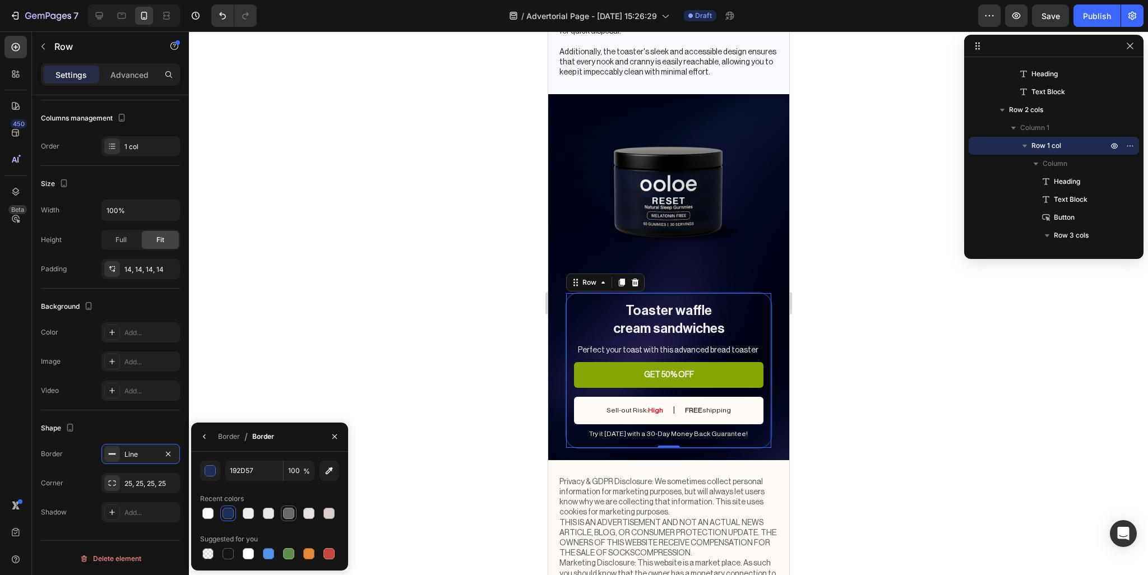
click at [284, 510] on div at bounding box center [288, 513] width 11 height 11
type input "6B6868"
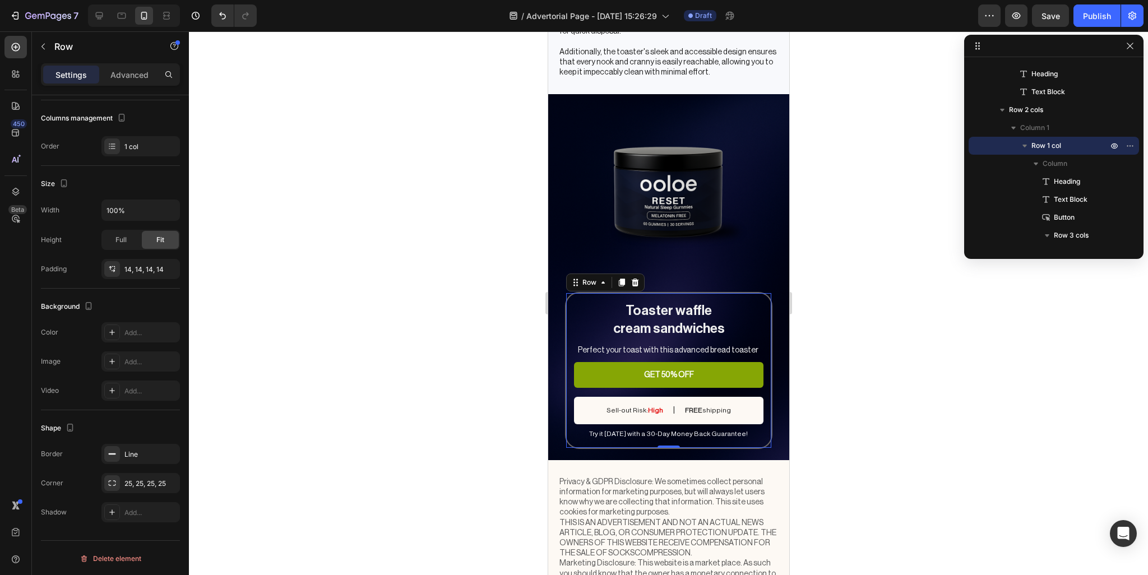
click at [499, 318] on div at bounding box center [668, 303] width 959 height 544
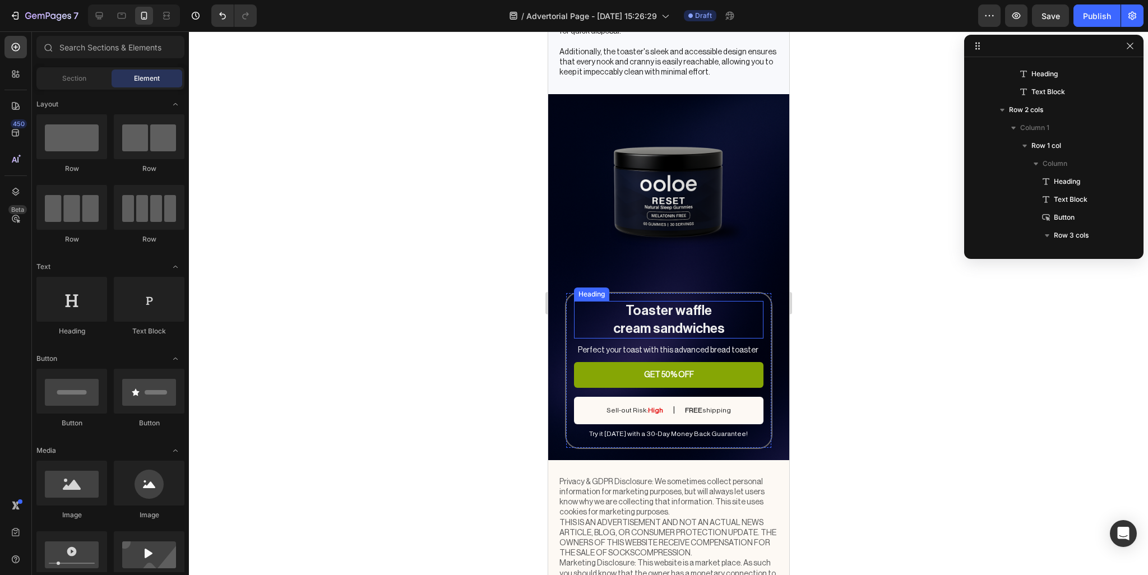
click at [680, 312] on h2 "Toaster waffle cream sandwiches" at bounding box center [669, 319] width 190 height 37
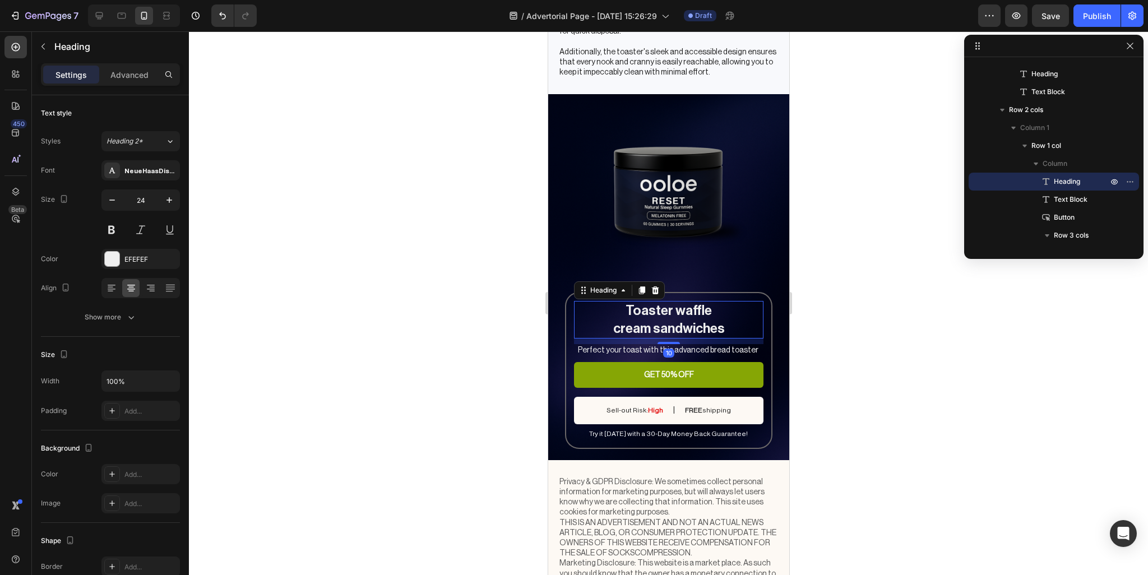
click at [680, 312] on h2 "Toaster waffle cream sandwiches" at bounding box center [669, 319] width 190 height 37
click at [680, 312] on p "Toaster waffle cream sandwiches" at bounding box center [668, 319] width 187 height 35
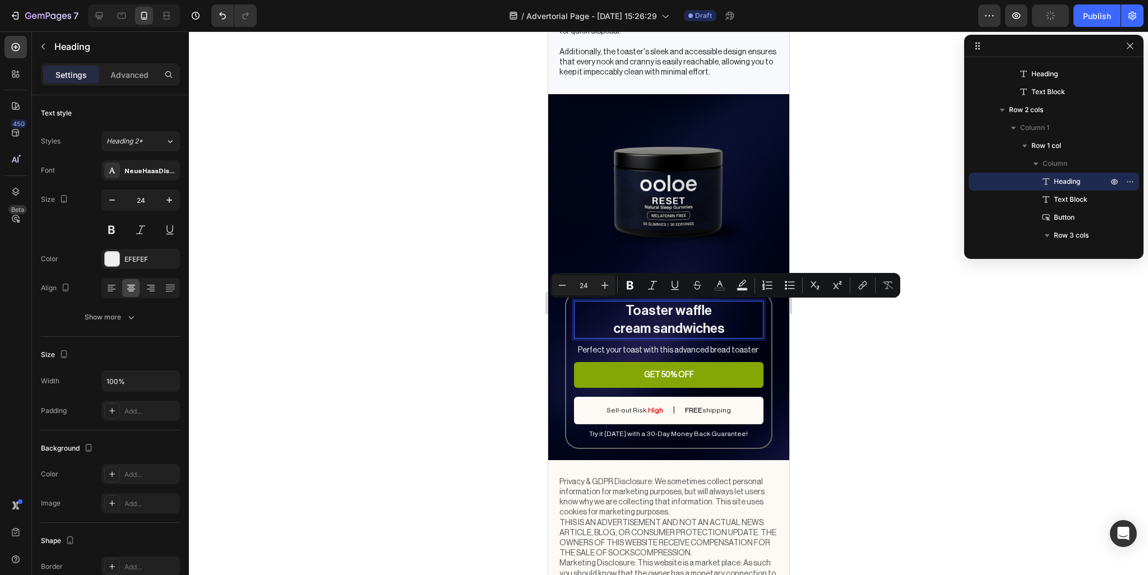
click at [714, 325] on p "Toaster waffle cream sandwiches" at bounding box center [668, 319] width 187 height 35
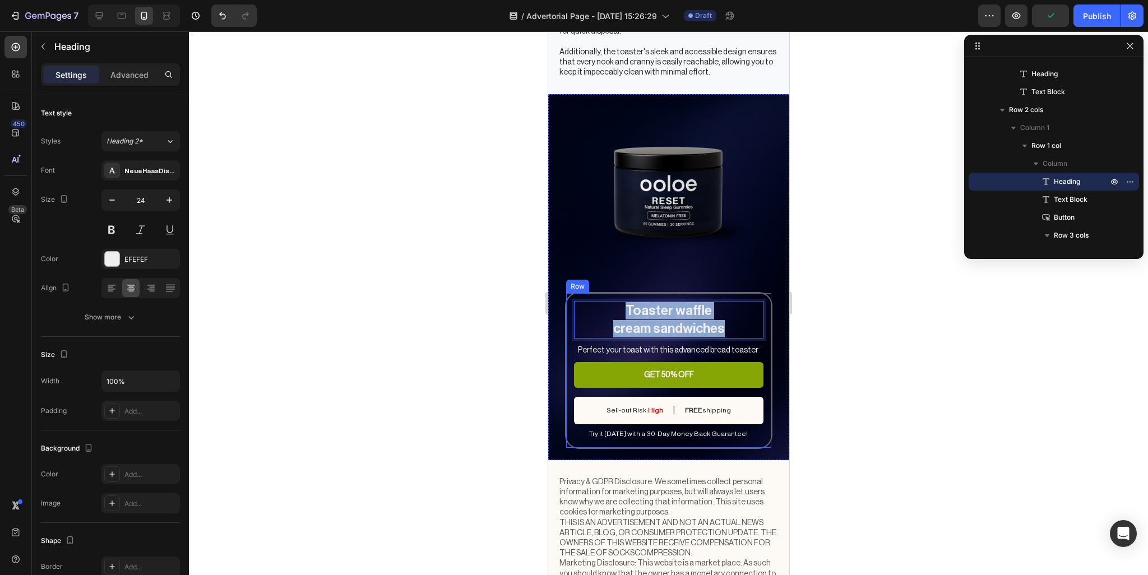
drag, startPoint x: 723, startPoint y: 326, endPoint x: 604, endPoint y: 293, distance: 123.2
click at [604, 293] on div "Toaster waffle cream sandwiches Heading 10 Perfect your toast with this advance…" at bounding box center [668, 370] width 207 height 156
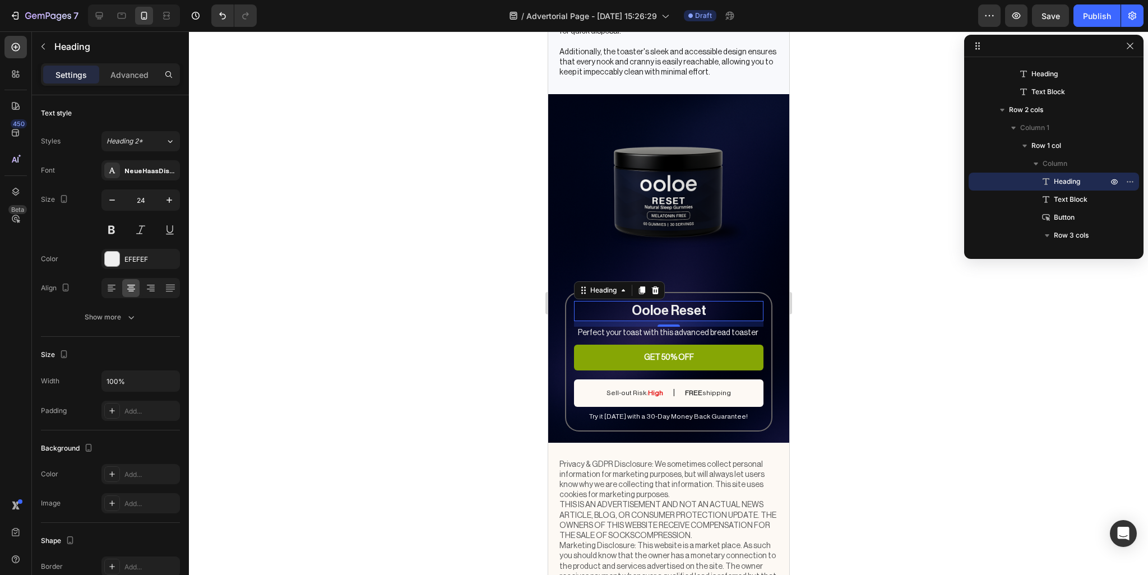
click at [703, 309] on p "Ooloe Reset" at bounding box center [668, 310] width 187 height 17
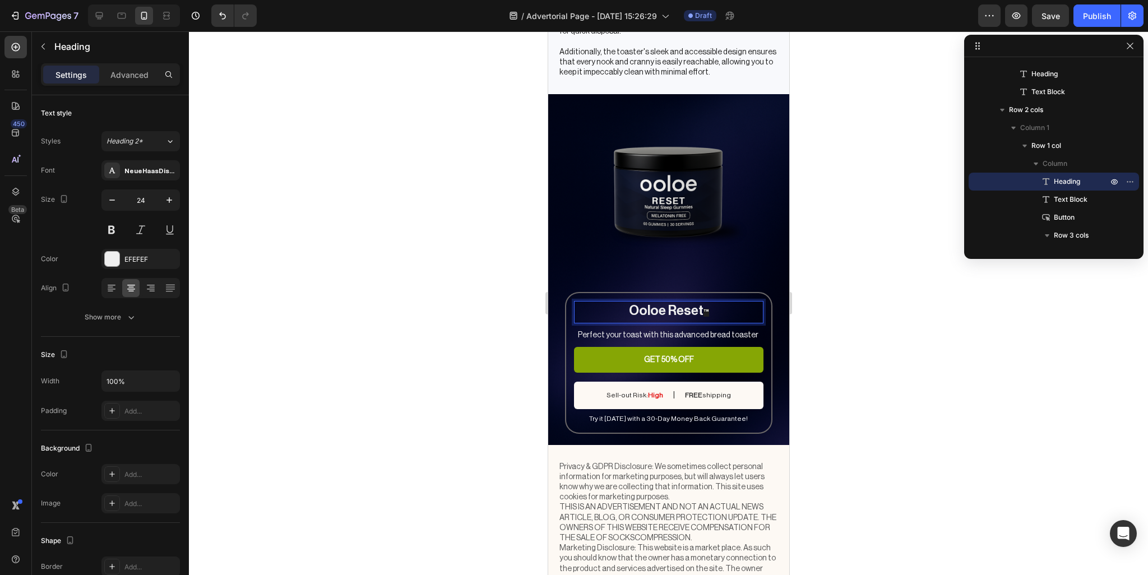
click at [703, 313] on span "™" at bounding box center [706, 313] width 6 height 8
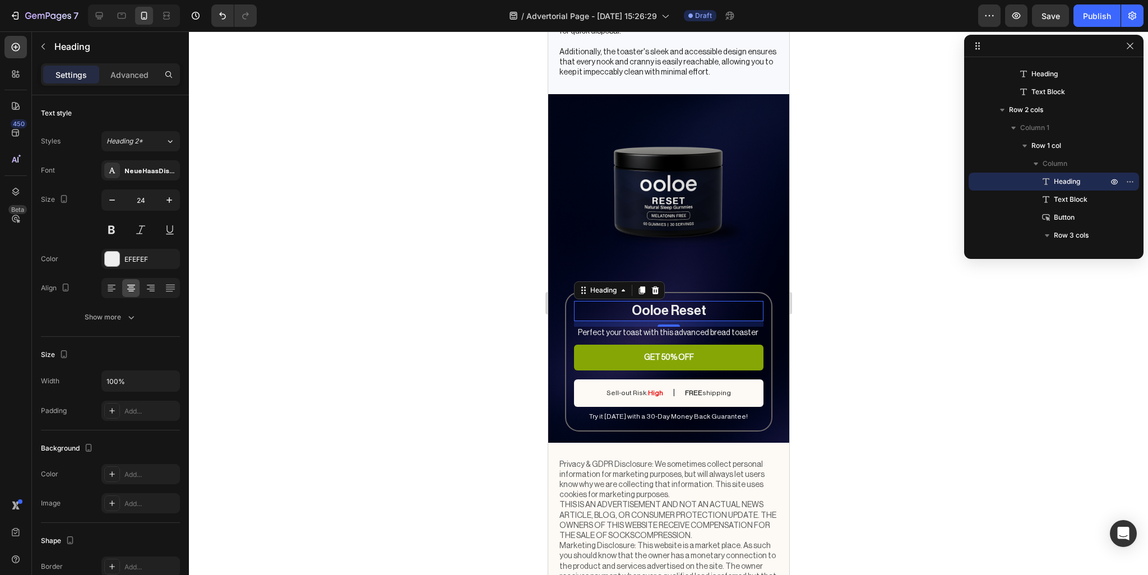
click at [698, 308] on p "Ooloe Reset" at bounding box center [668, 310] width 187 height 17
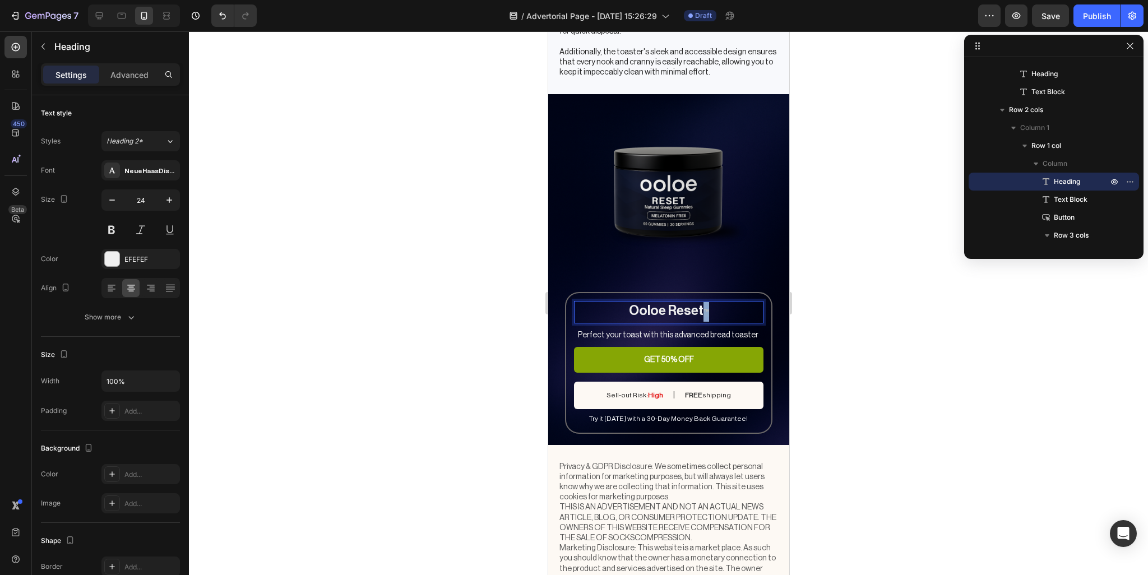
click at [703, 311] on span "™" at bounding box center [706, 313] width 6 height 8
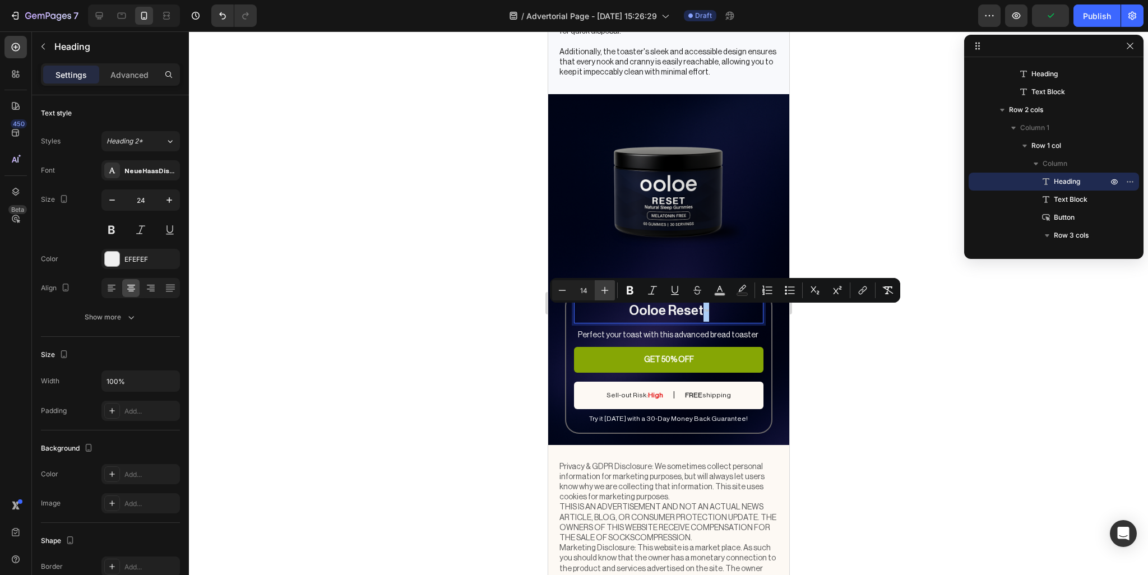
click at [606, 295] on icon "Editor contextual toolbar" at bounding box center [604, 290] width 11 height 11
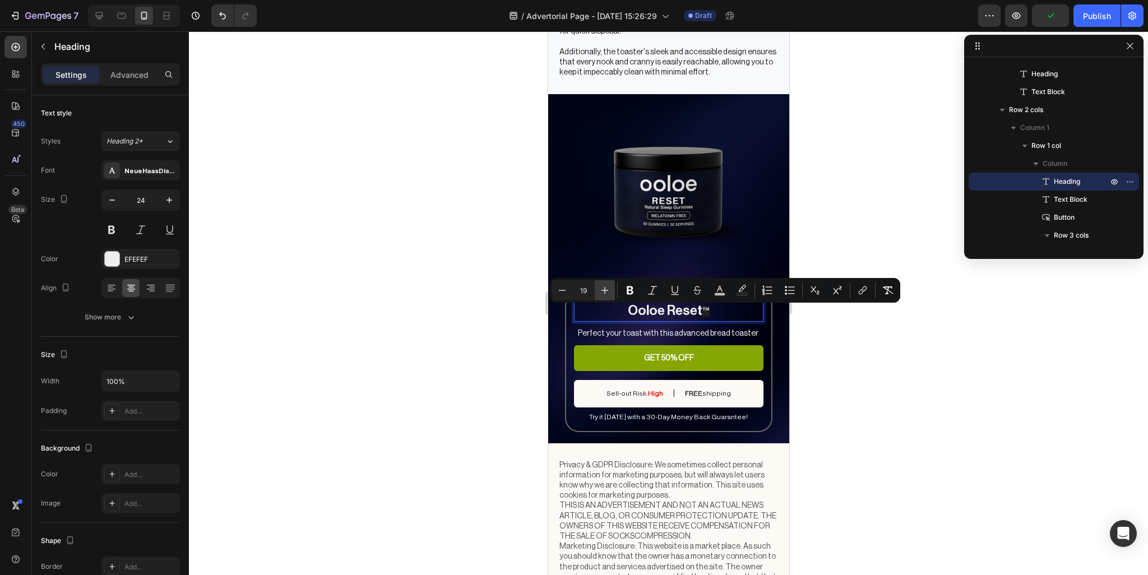
click at [606, 295] on icon "Editor contextual toolbar" at bounding box center [604, 290] width 11 height 11
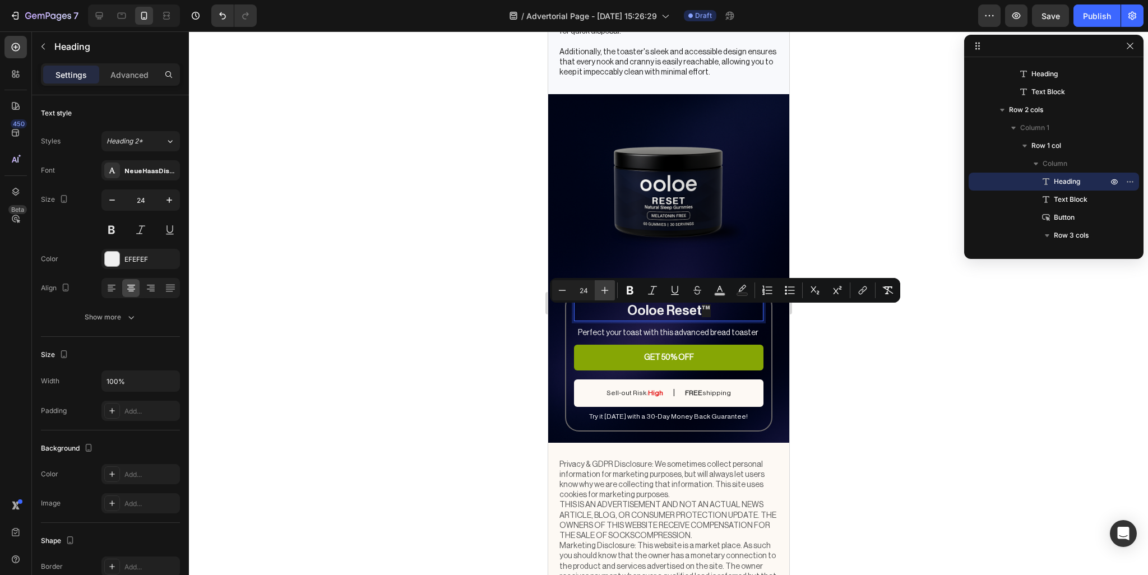
click at [606, 295] on icon "Editor contextual toolbar" at bounding box center [604, 290] width 11 height 11
type input "26"
click at [743, 294] on rect "Editor contextual toolbar" at bounding box center [742, 294] width 11 height 3
type input "1F1F1F"
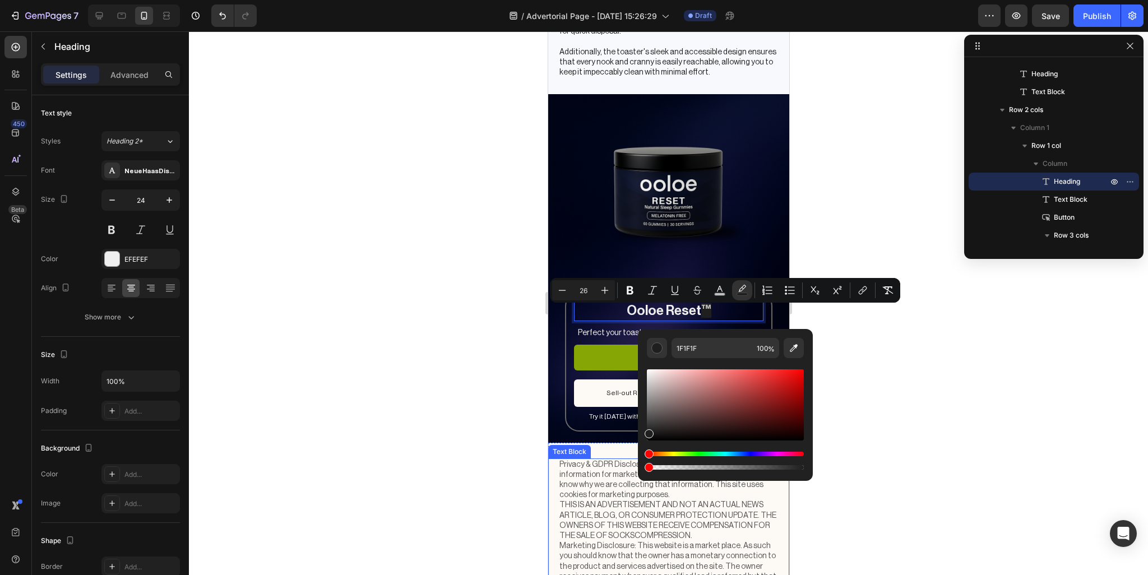
drag, startPoint x: 1213, startPoint y: 496, endPoint x: 602, endPoint y: 465, distance: 611.4
type input "0"
click at [720, 289] on icon "Editor contextual toolbar" at bounding box center [720, 289] width 6 height 6
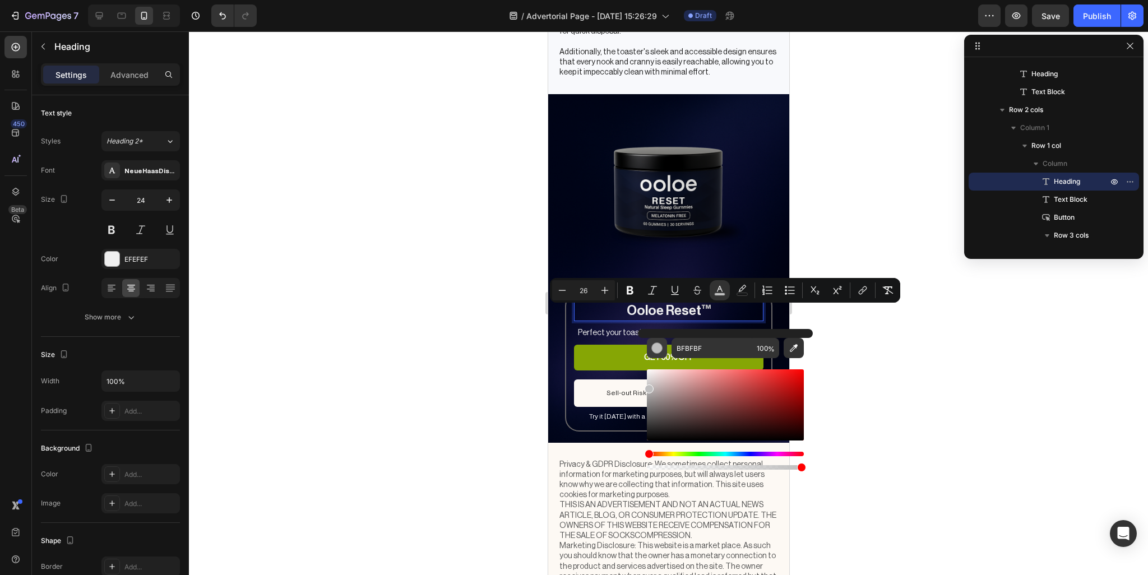
click at [659, 350] on div "Editor contextual toolbar" at bounding box center [656, 348] width 11 height 11
drag, startPoint x: 1207, startPoint y: 415, endPoint x: 1187, endPoint y: 399, distance: 25.1
type input "FFFFFF"
click at [701, 311] on span "™" at bounding box center [706, 310] width 10 height 15
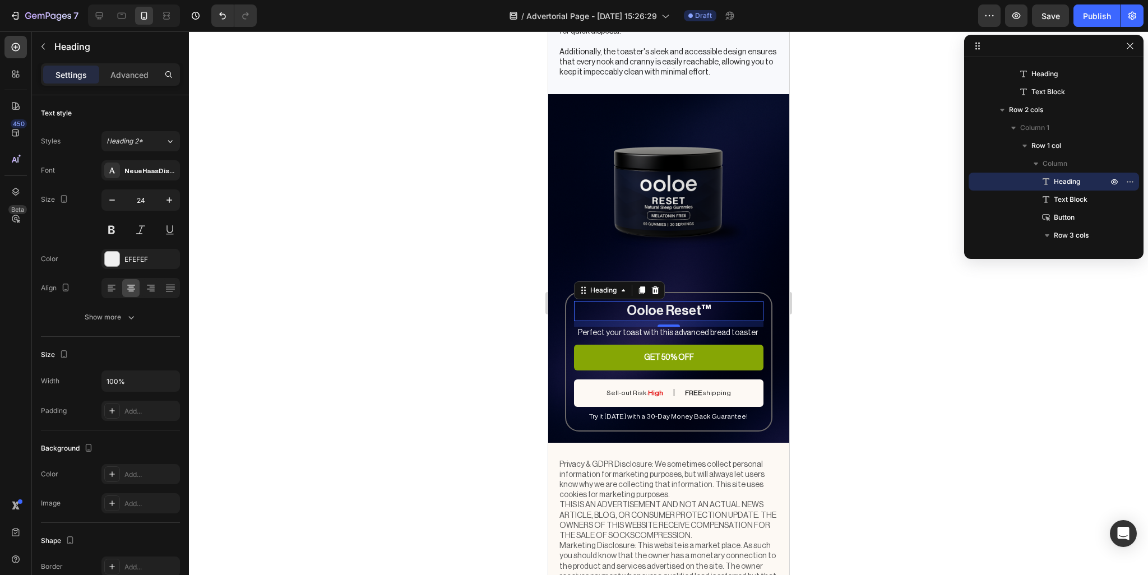
click at [838, 312] on div at bounding box center [668, 303] width 959 height 544
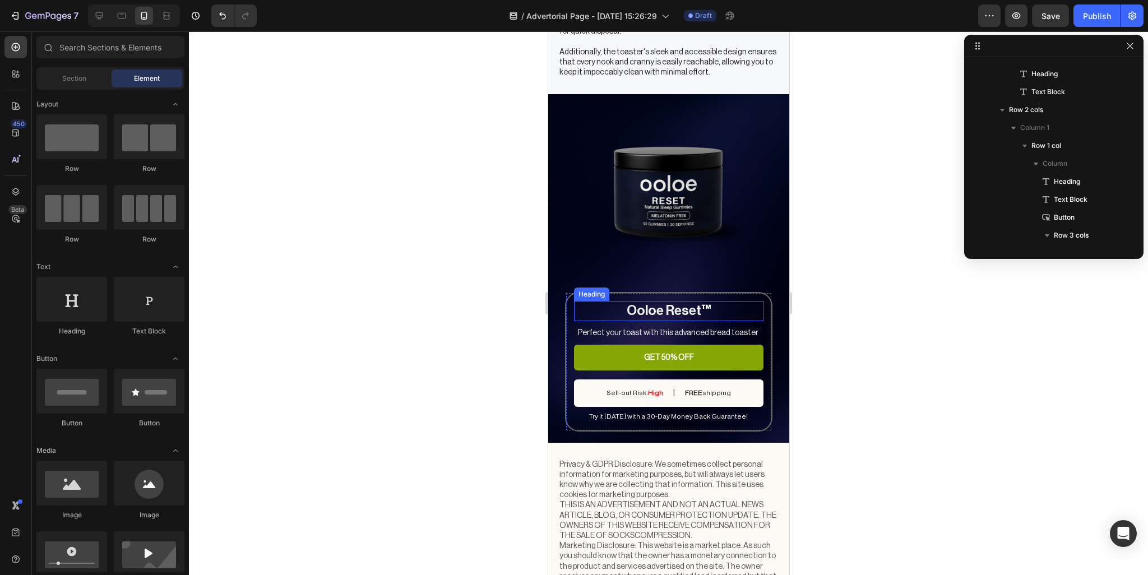
click at [701, 317] on span "™" at bounding box center [706, 310] width 10 height 15
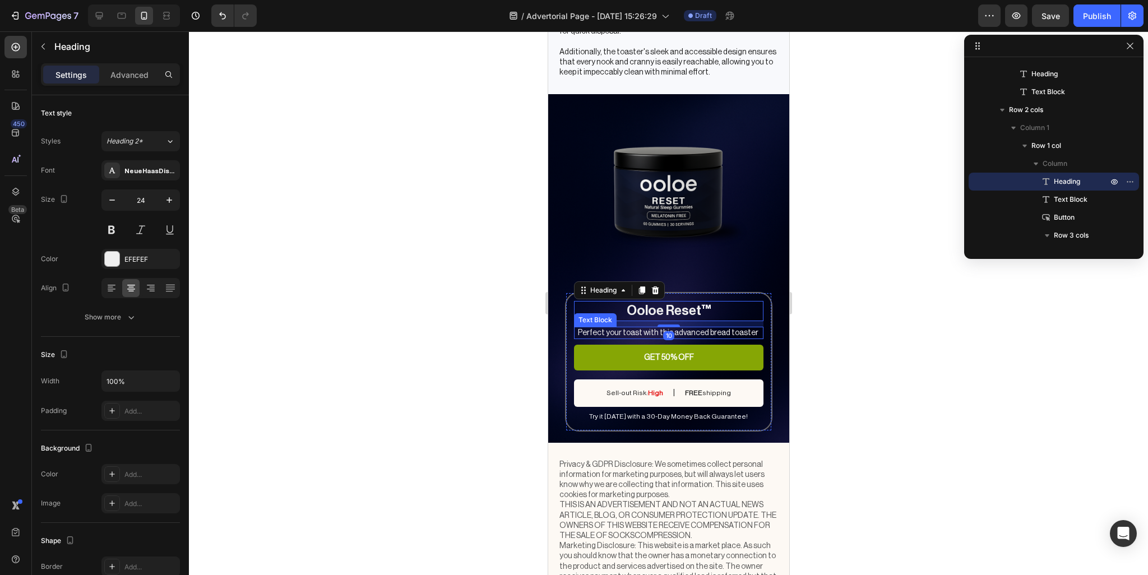
click at [698, 330] on p "Perfect your toast with this advanced bread toaster" at bounding box center [668, 333] width 188 height 10
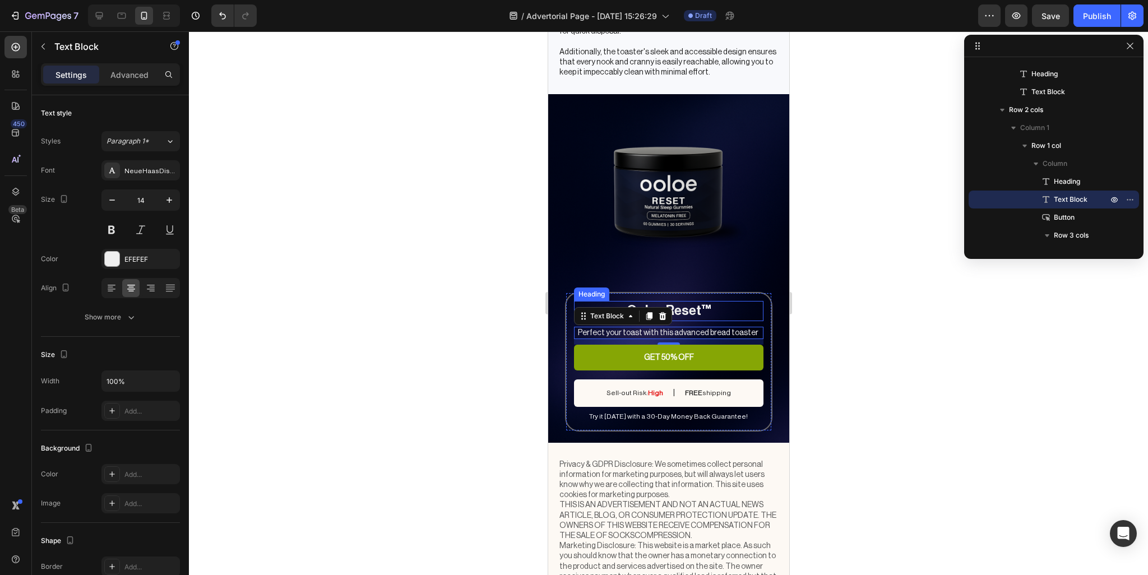
click at [682, 312] on p "Ooloe Reset ™" at bounding box center [668, 310] width 187 height 17
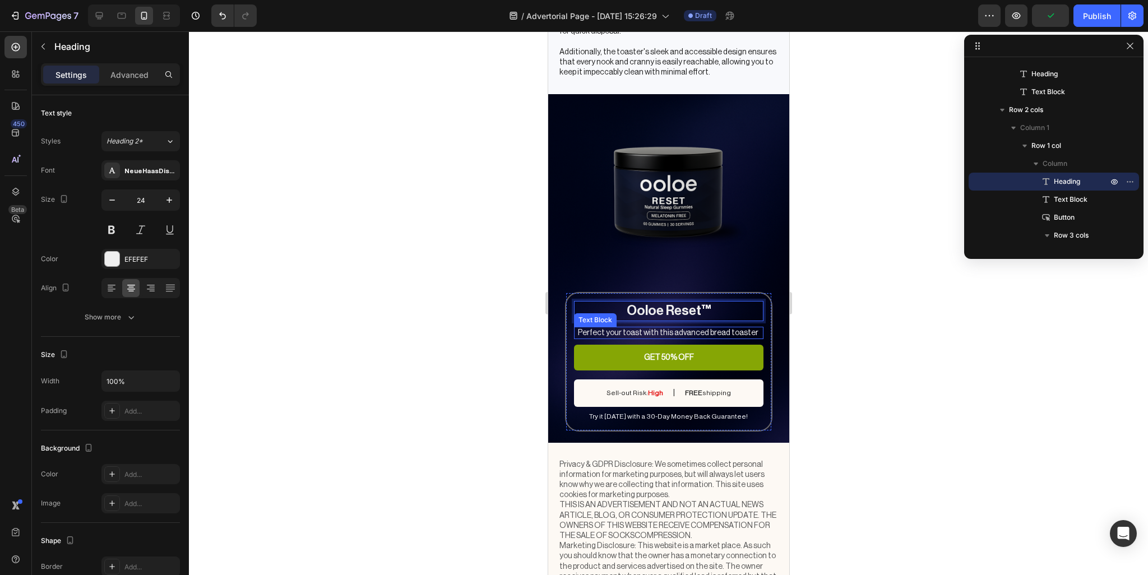
click at [687, 329] on p "Perfect your toast with this advanced bread toaster" at bounding box center [668, 333] width 188 height 10
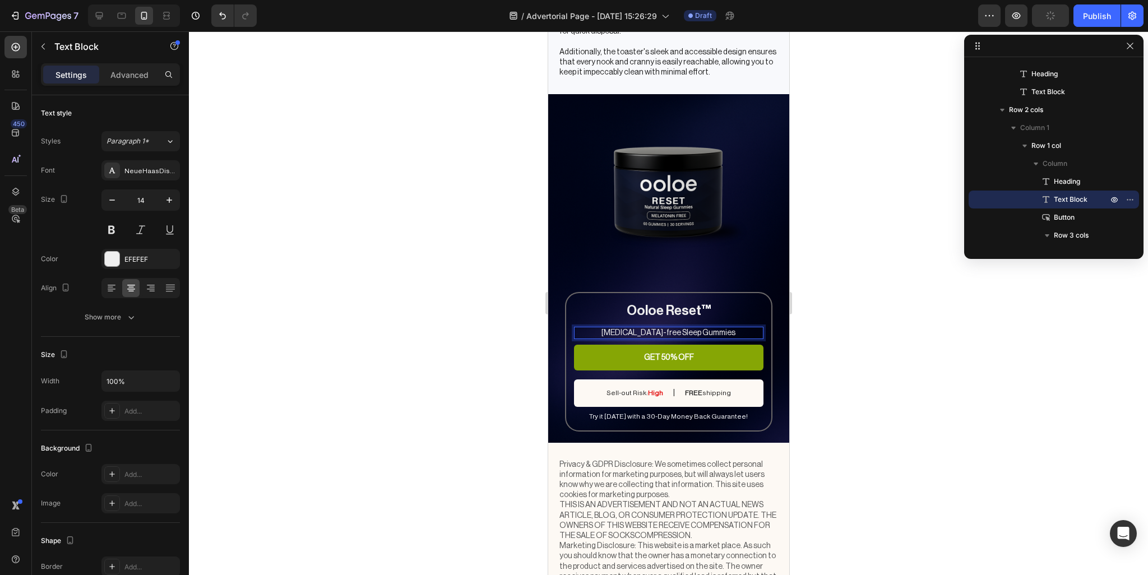
click at [612, 329] on p "[MEDICAL_DATA]-free Sleep Gummies" at bounding box center [668, 333] width 188 height 10
click at [854, 274] on div at bounding box center [668, 303] width 959 height 544
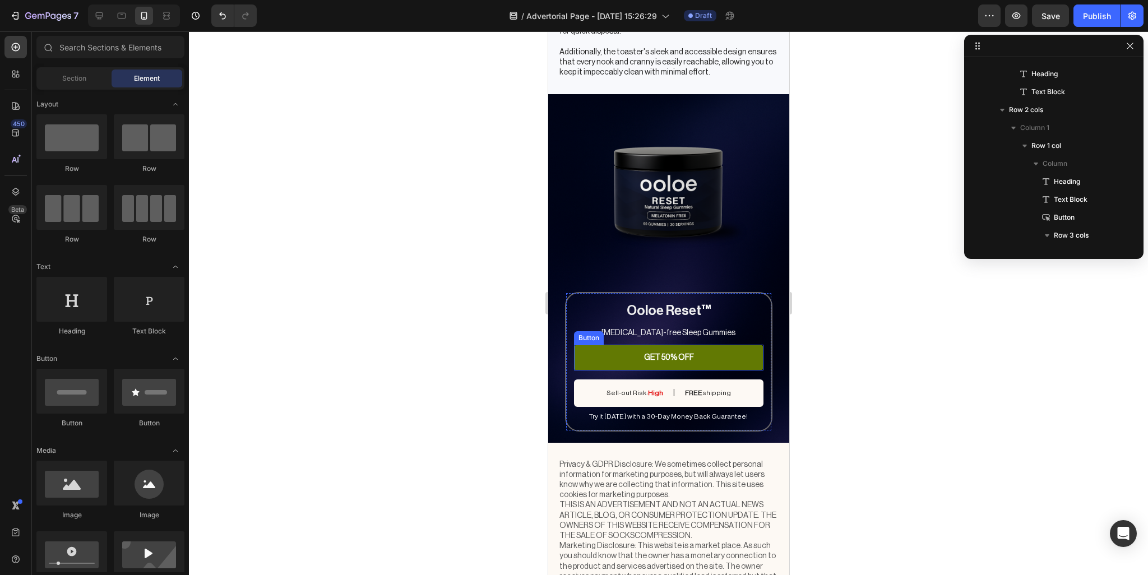
click at [710, 352] on link "GET 50% OFF" at bounding box center [669, 358] width 190 height 26
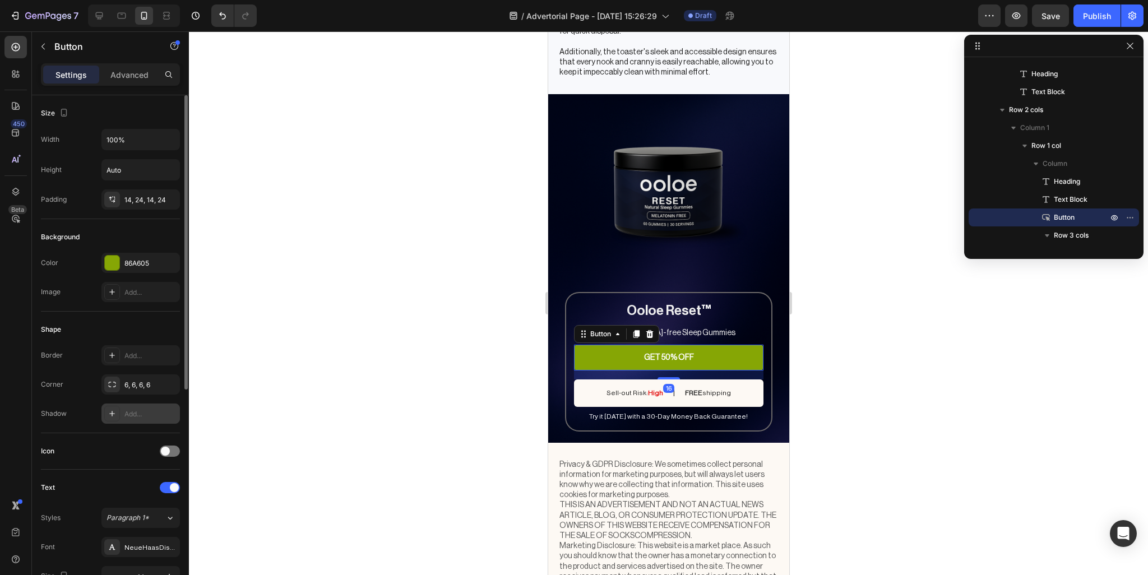
scroll to position [168, 0]
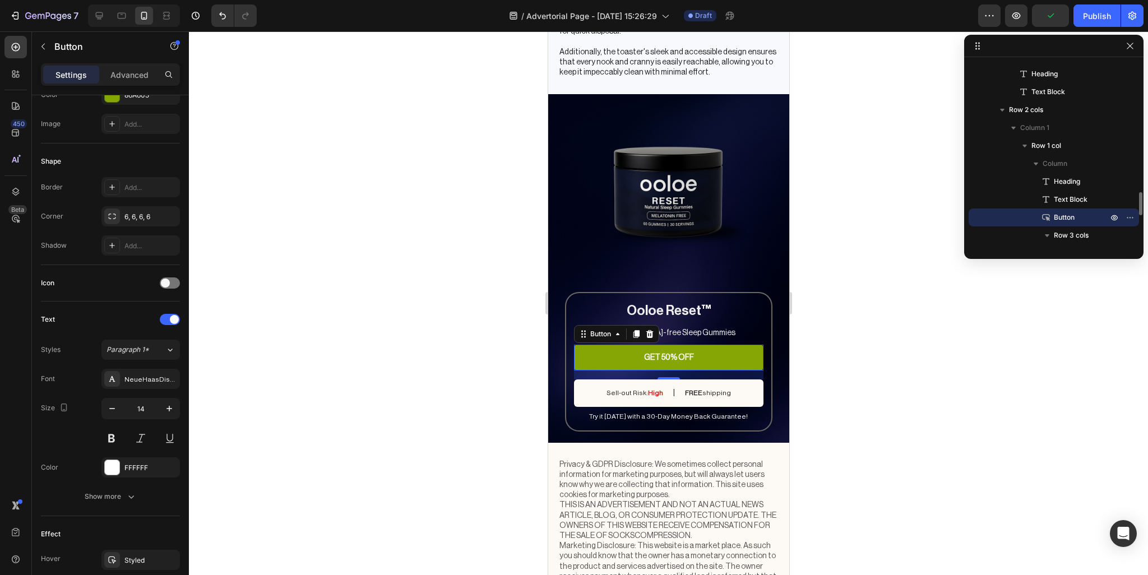
click at [1064, 218] on span "Button" at bounding box center [1064, 217] width 21 height 11
click at [673, 359] on p "GET 50% OFF" at bounding box center [669, 358] width 50 height 10
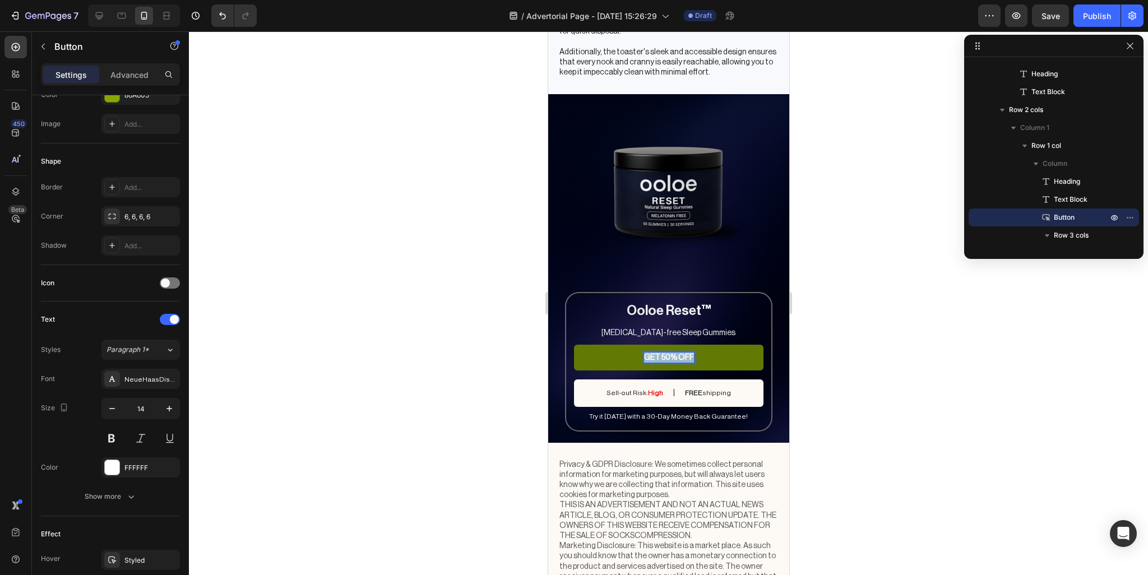
click at [673, 359] on p "GET 50% OFF" at bounding box center [669, 358] width 50 height 10
click at [109, 465] on div at bounding box center [112, 467] width 15 height 15
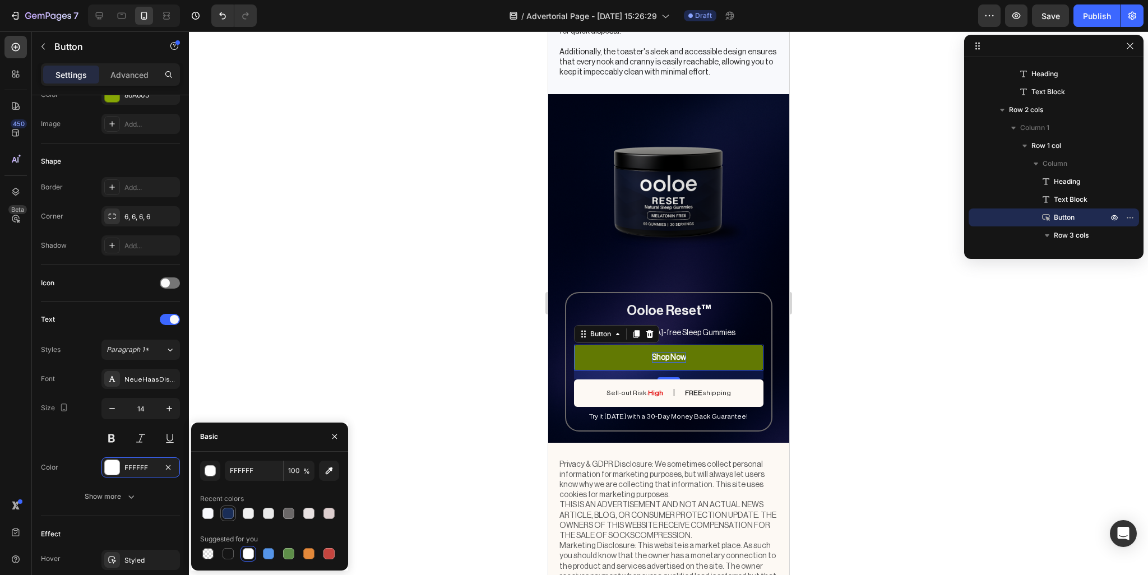
click at [223, 509] on div at bounding box center [228, 513] width 11 height 11
type input "FFFFFF"
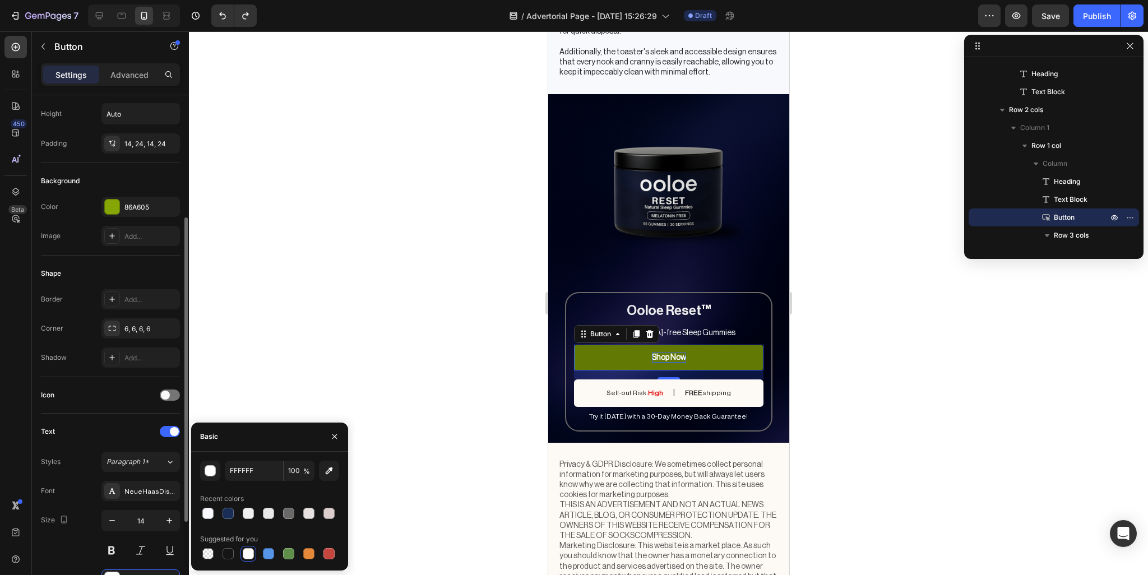
scroll to position [0, 0]
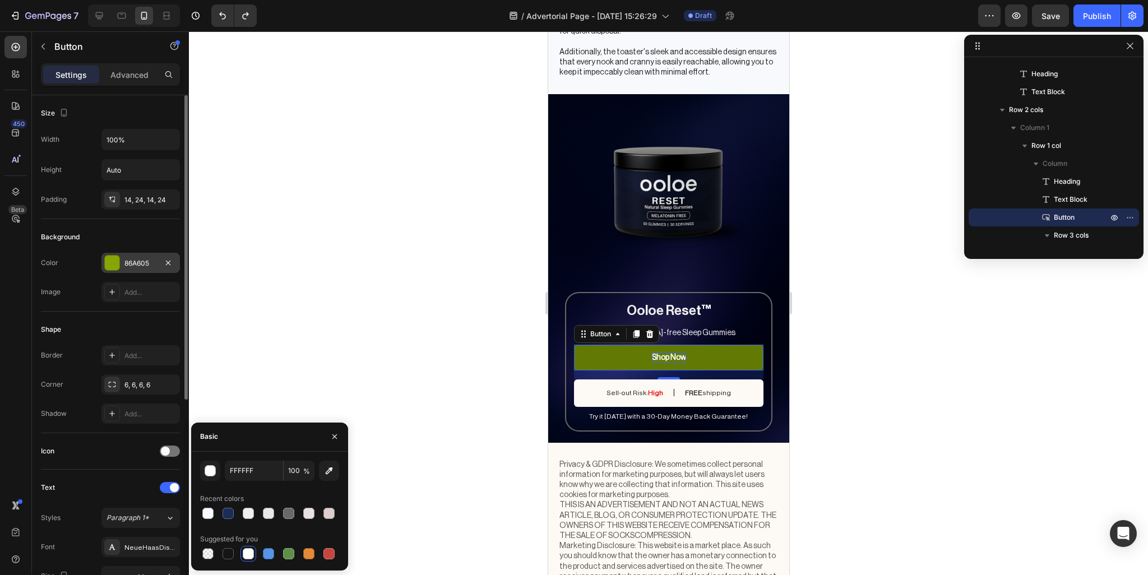
click at [113, 259] on div at bounding box center [112, 263] width 15 height 15
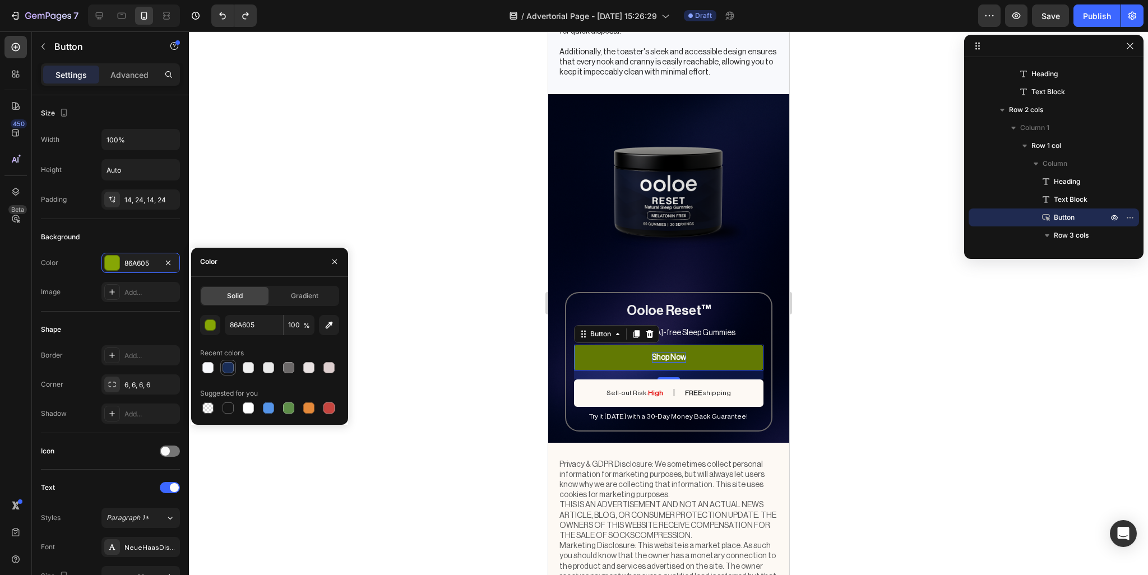
click at [229, 367] on div at bounding box center [228, 367] width 11 height 11
click at [210, 367] on div at bounding box center [207, 367] width 11 height 11
click at [202, 368] on div at bounding box center [207, 367] width 11 height 11
type input "F8F9FC"
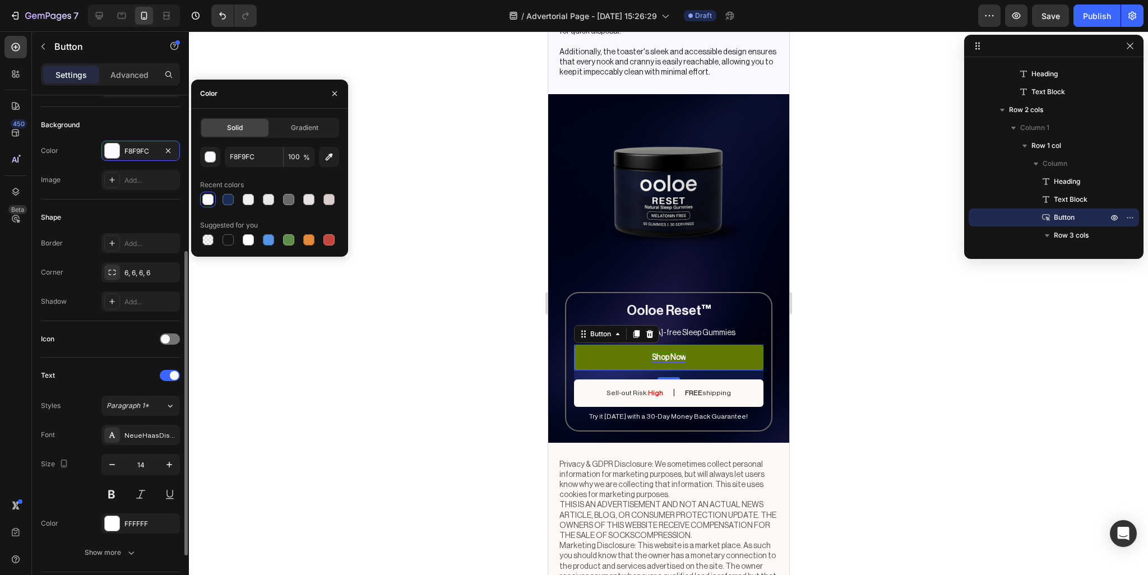
scroll to position [168, 0]
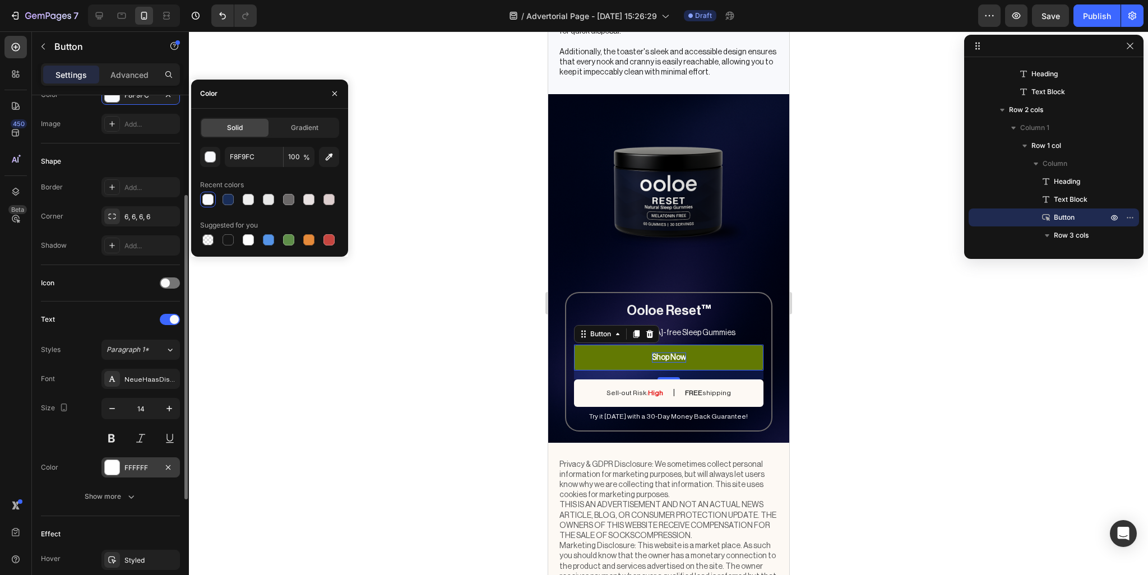
click at [127, 468] on div "FFFFFF" at bounding box center [140, 468] width 33 height 10
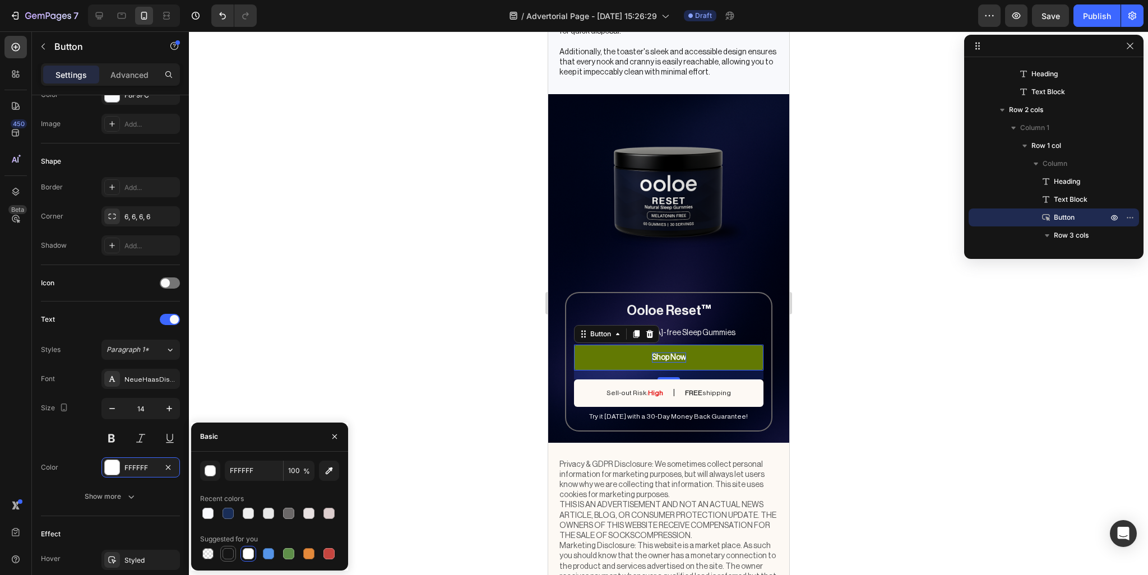
click at [224, 553] on div at bounding box center [228, 553] width 11 height 11
type input "151515"
click at [594, 399] on div "Sell-out Risk: High Text Block | Text Block FREE shipping Text Block Row" at bounding box center [669, 393] width 190 height 27
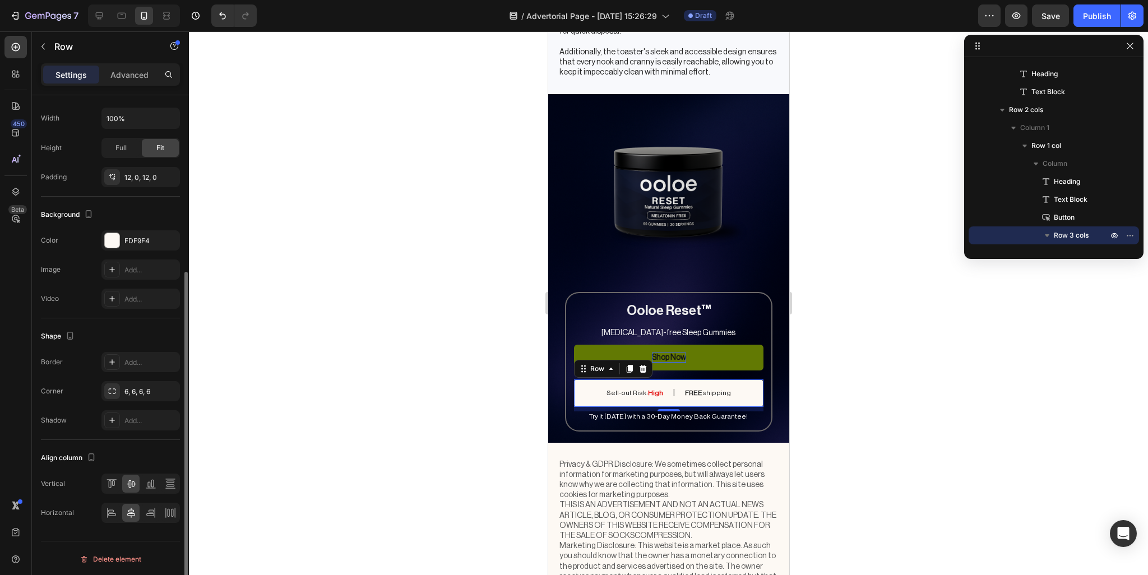
scroll to position [213, 0]
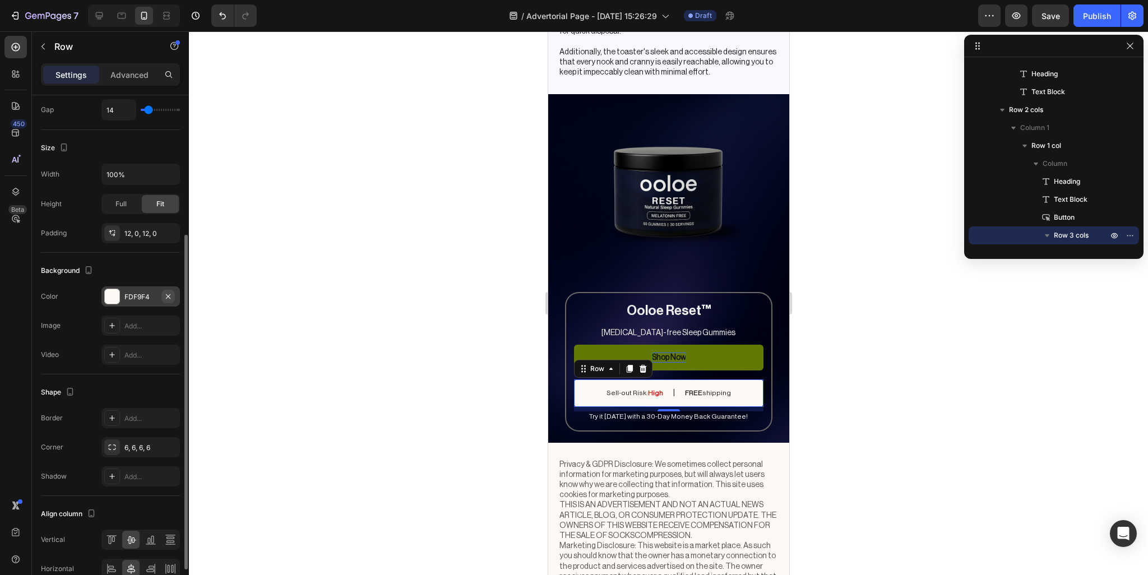
click at [169, 295] on icon "button" at bounding box center [168, 296] width 4 height 4
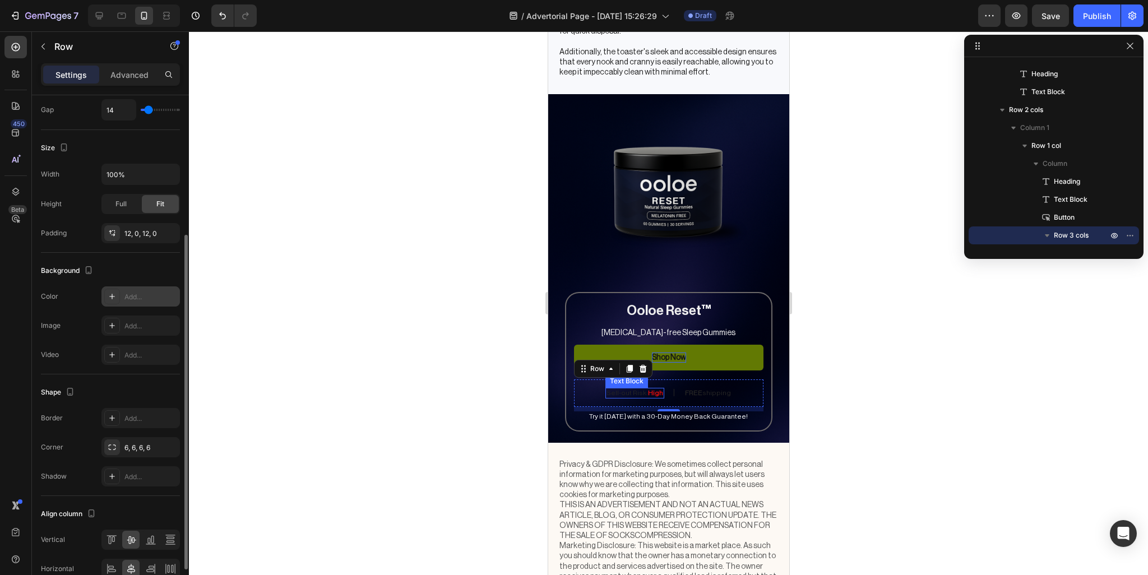
click at [622, 394] on p "Sell-out Risk: High" at bounding box center [634, 393] width 57 height 9
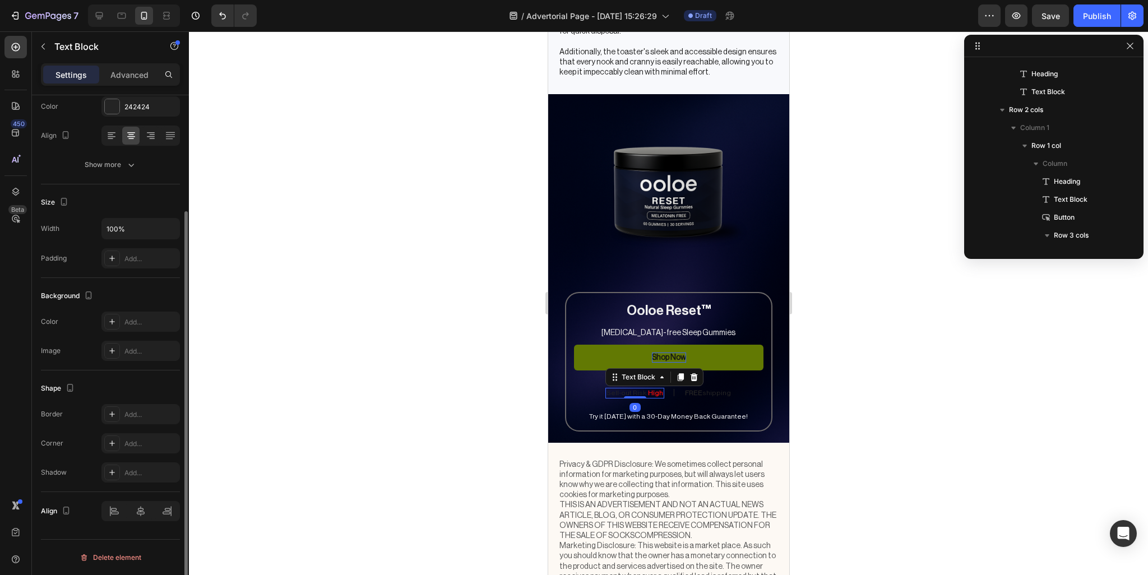
scroll to position [0, 0]
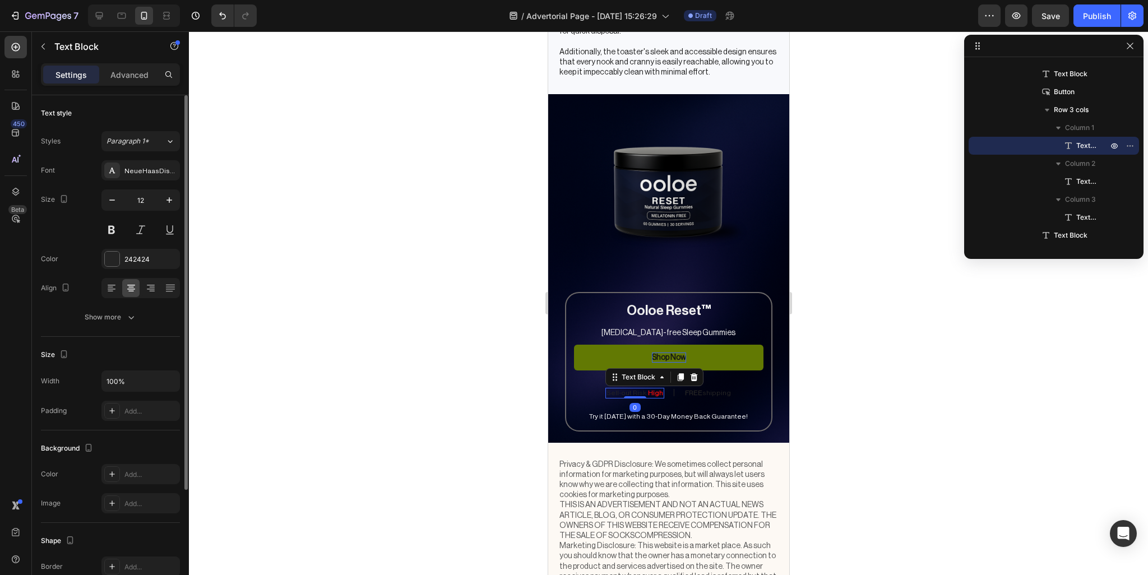
click at [632, 394] on p "Sell-out Risk: High" at bounding box center [634, 393] width 57 height 9
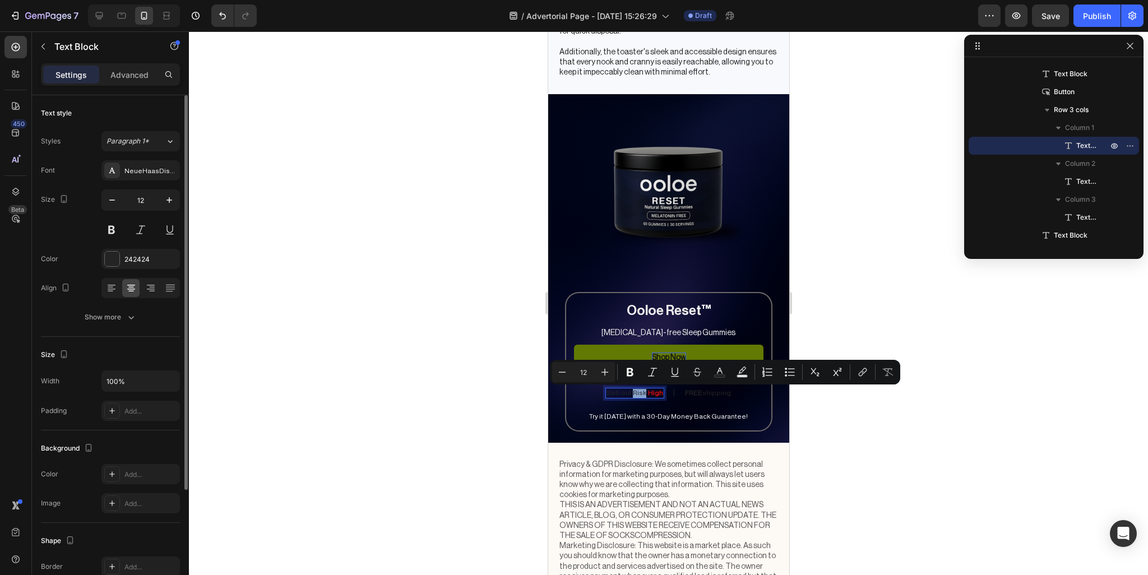
click at [639, 392] on p "Sell-out Risk: High" at bounding box center [634, 393] width 57 height 9
drag, startPoint x: 640, startPoint y: 391, endPoint x: 604, endPoint y: 393, distance: 35.9
click at [604, 393] on div "Sell-out Risk: High Text Block 0 | Text Block FREE shipping Text Block Row" at bounding box center [669, 393] width 190 height 27
click at [720, 372] on icon "Editor contextual toolbar" at bounding box center [719, 372] width 11 height 11
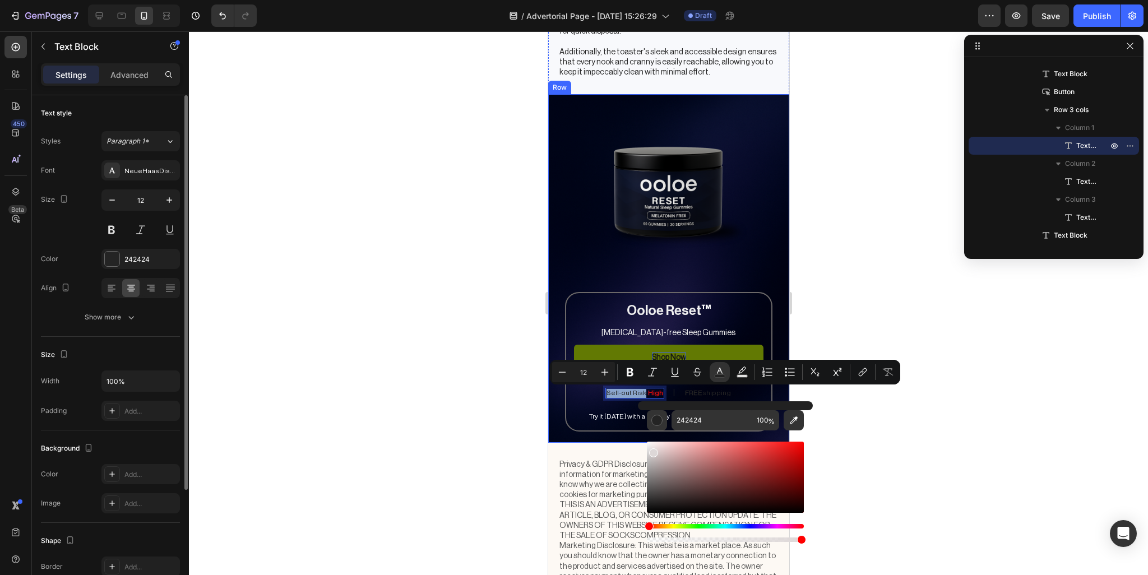
drag, startPoint x: 1216, startPoint y: 492, endPoint x: 548, endPoint y: 412, distance: 673.0
type input "EFEFEF"
click at [500, 413] on div at bounding box center [668, 303] width 959 height 544
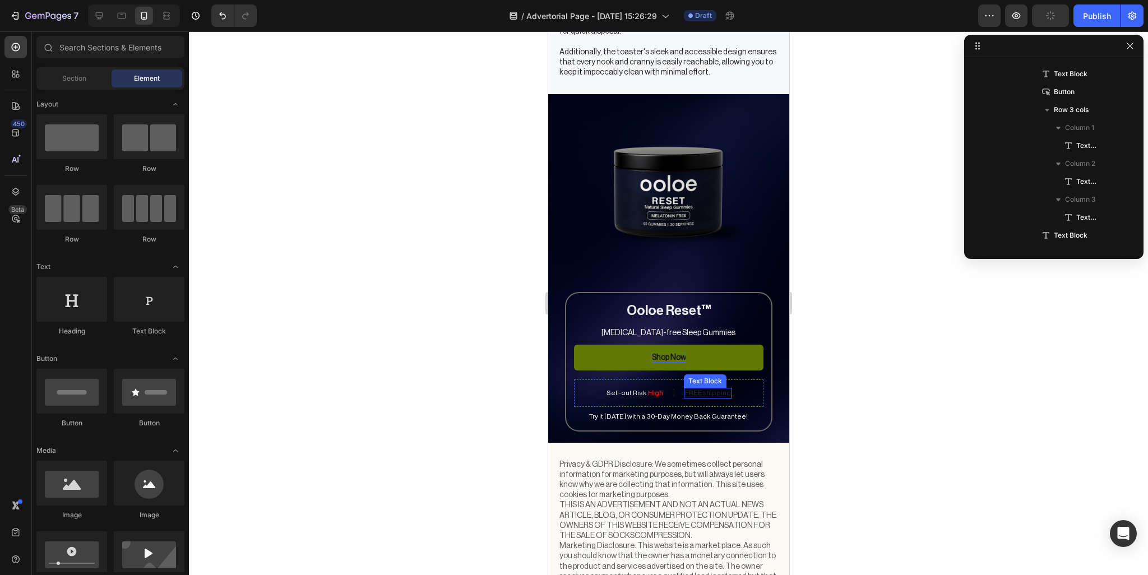
click at [688, 394] on strong "FREE" at bounding box center [693, 393] width 17 height 7
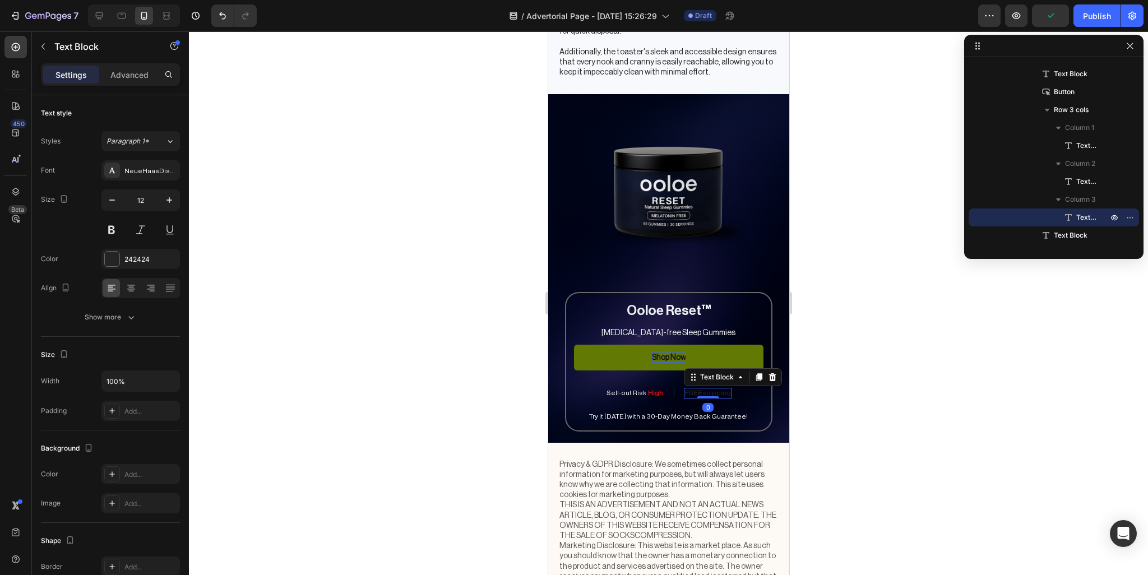
click at [698, 393] on p "FREE shipping" at bounding box center [708, 393] width 46 height 9
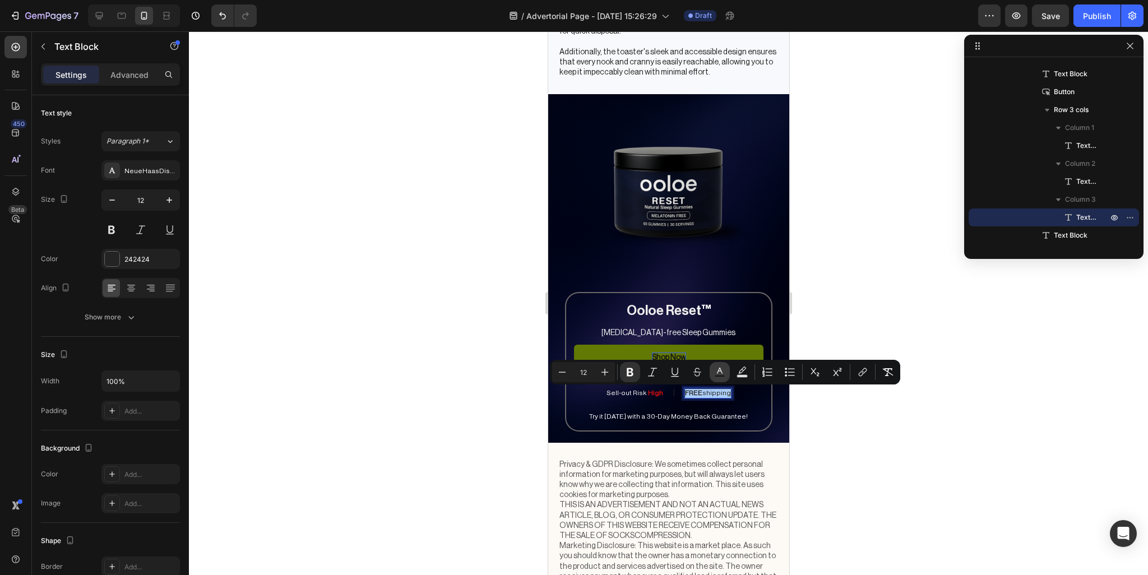
click at [727, 372] on button "Text Color" at bounding box center [720, 372] width 20 height 20
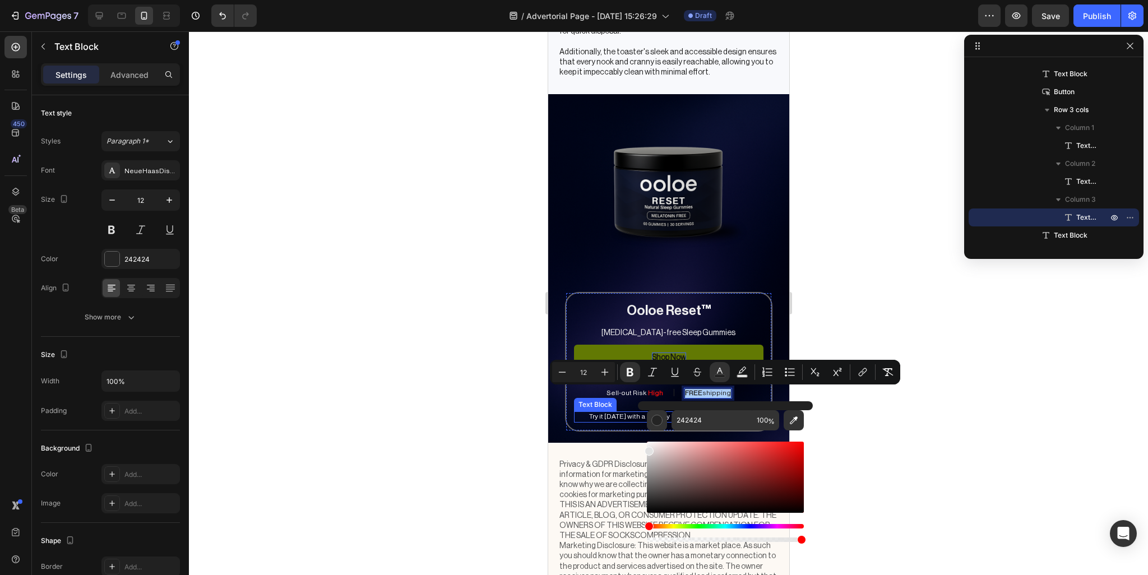
drag, startPoint x: 1214, startPoint y: 513, endPoint x: 620, endPoint y: 409, distance: 603.9
type input "FFFFFF"
click at [914, 403] on div at bounding box center [668, 303] width 959 height 544
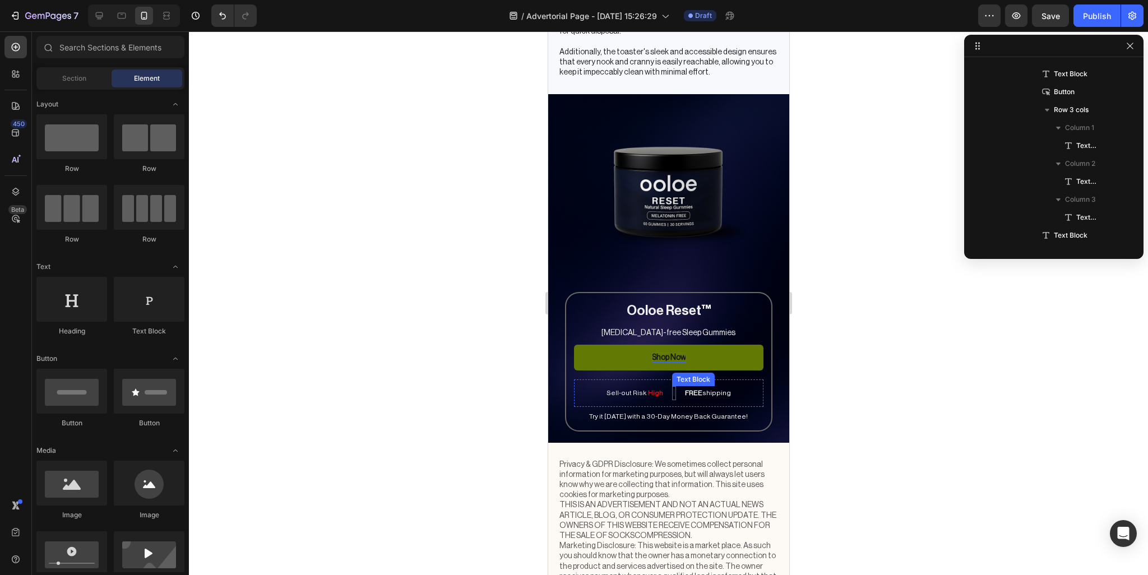
click at [673, 395] on p "|" at bounding box center [674, 393] width 2 height 12
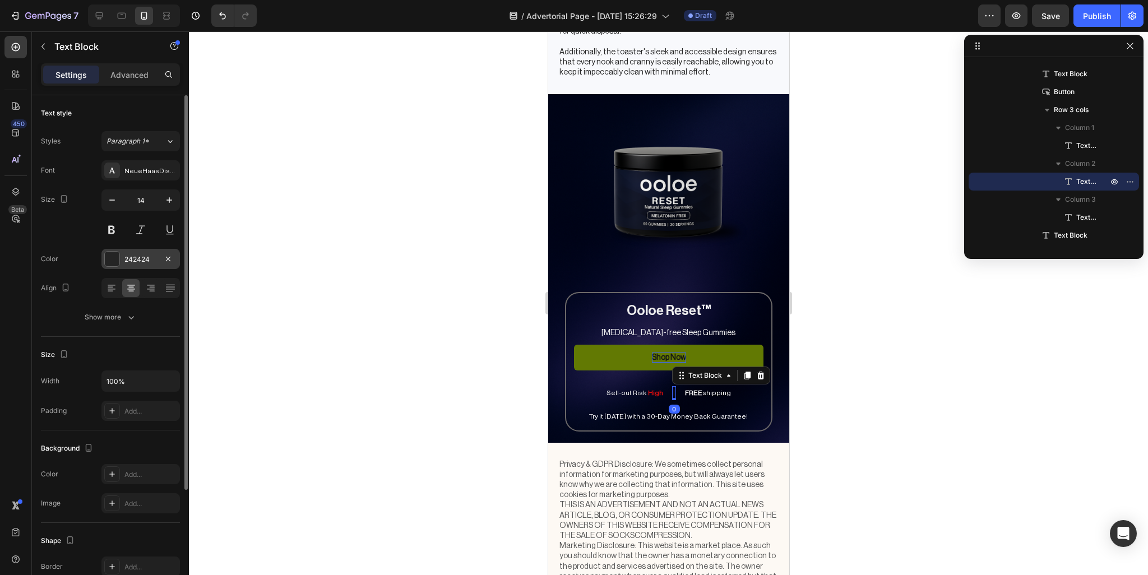
click at [114, 258] on div at bounding box center [112, 259] width 15 height 15
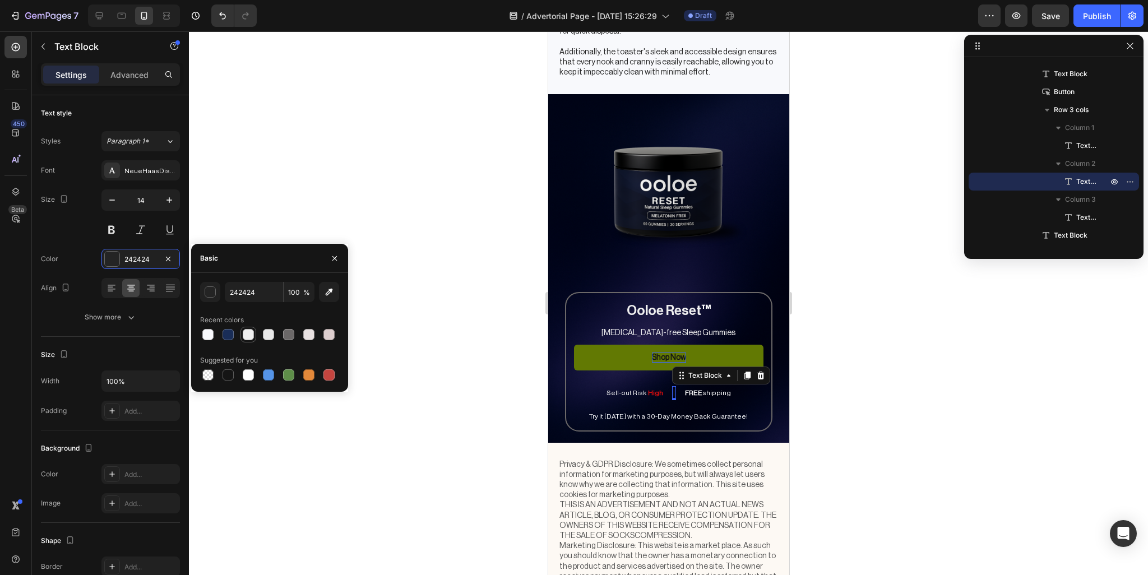
click at [248, 336] on div at bounding box center [248, 334] width 11 height 11
type input "EFEFEF"
click at [473, 368] on div at bounding box center [668, 303] width 959 height 544
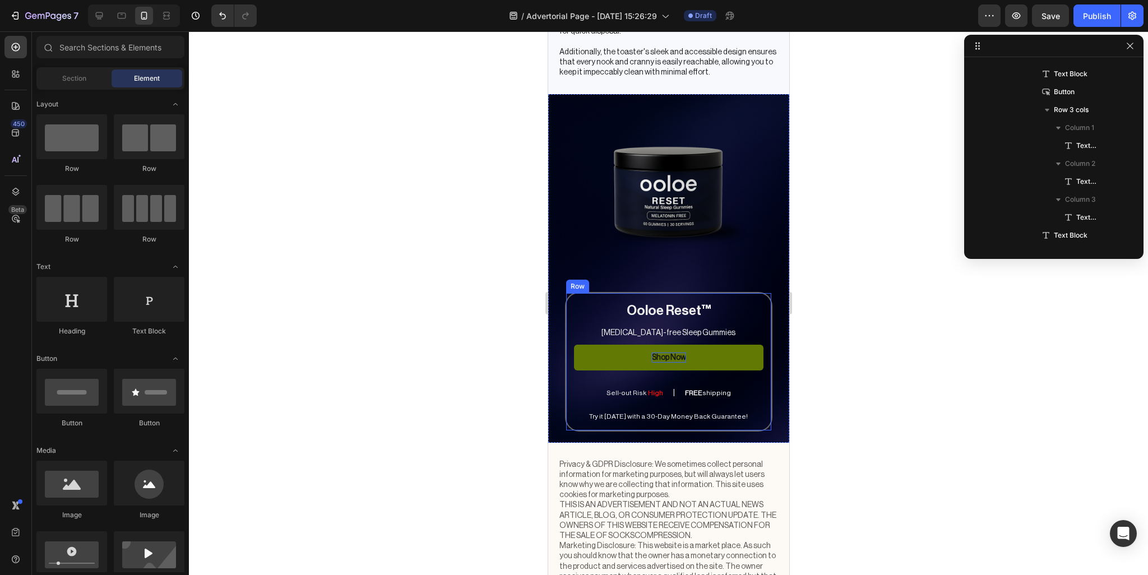
click at [715, 418] on p "Try it [DATE] with a 30-Day Money Back Guarantee!" at bounding box center [668, 417] width 188 height 9
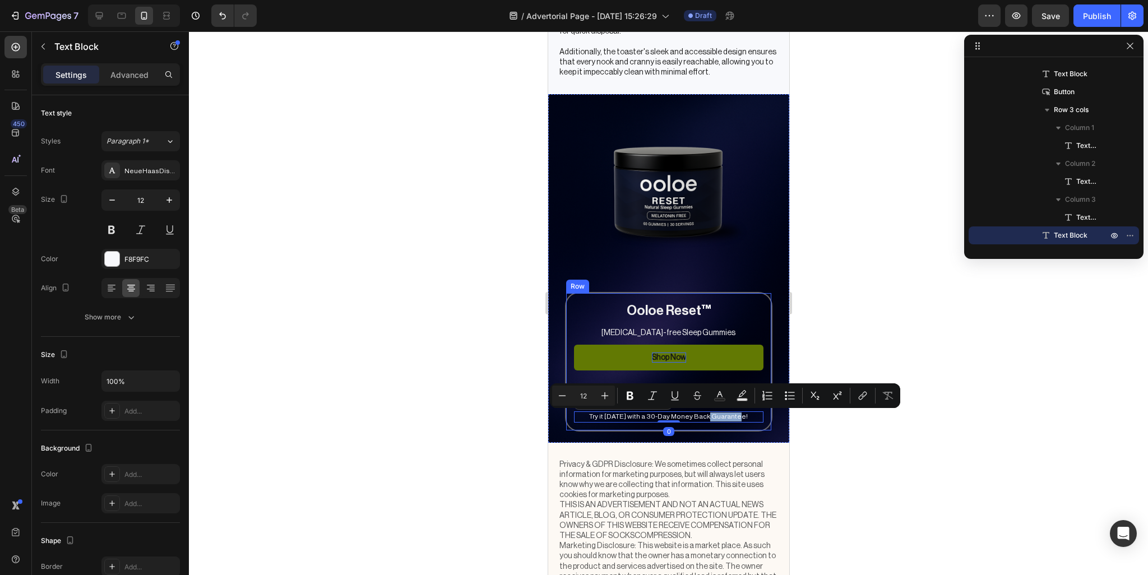
click at [676, 422] on div "Ooloe Reset ™ Heading [MEDICAL_DATA]-free Sleep Gummies Text Block Shop Now But…" at bounding box center [668, 361] width 207 height 139
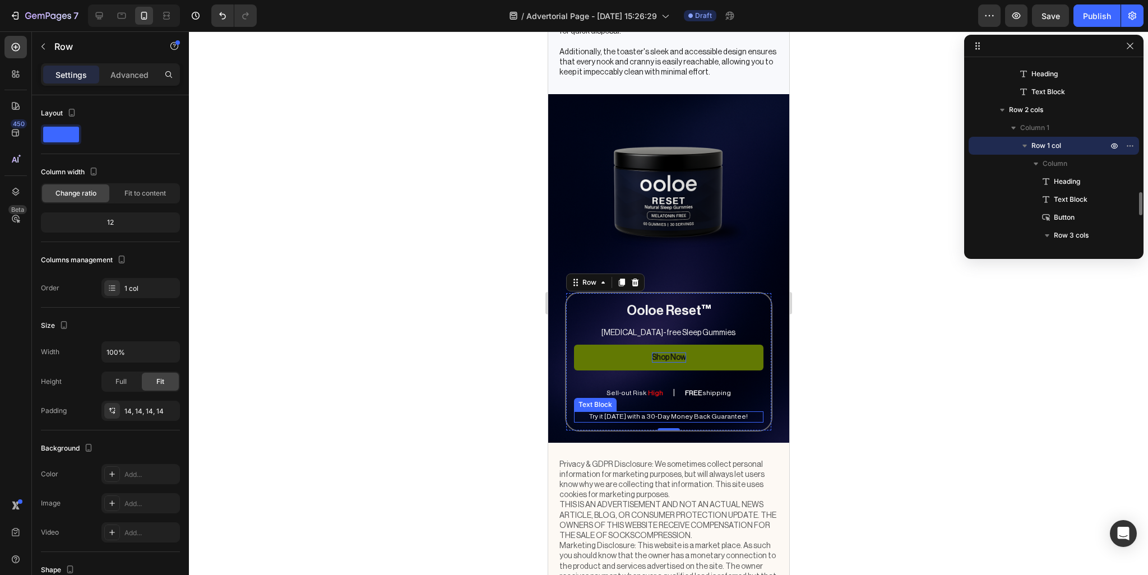
click at [662, 418] on p "Try it [DATE] with a 30-Day Money Back Guarantee!" at bounding box center [668, 417] width 188 height 9
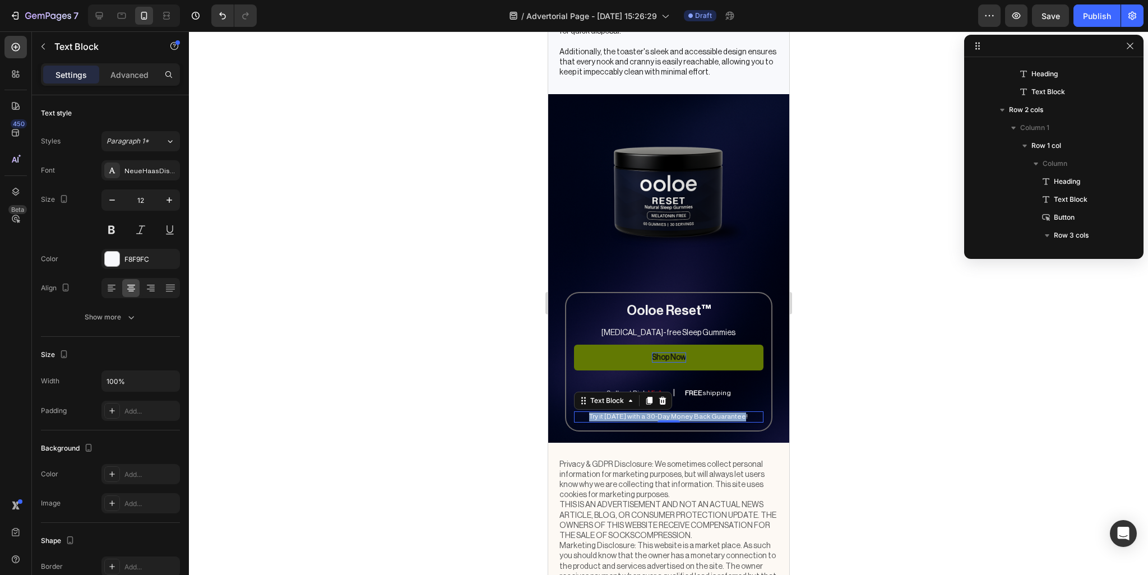
scroll to position [1253, 0]
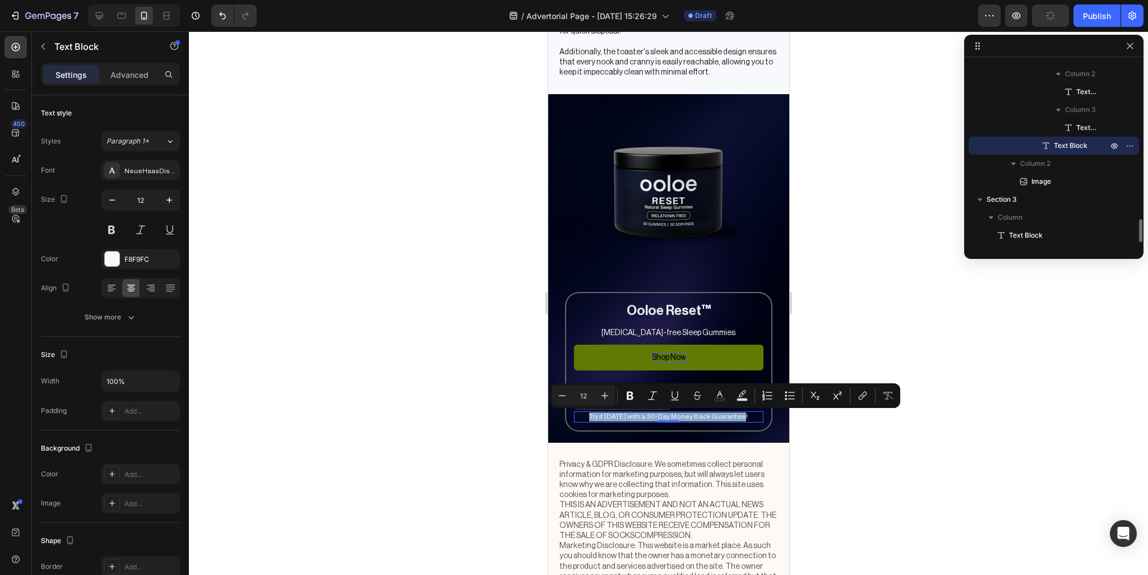
click at [657, 418] on p "Try it [DATE] with a 30-Day Money Back Guarantee!" at bounding box center [668, 417] width 188 height 9
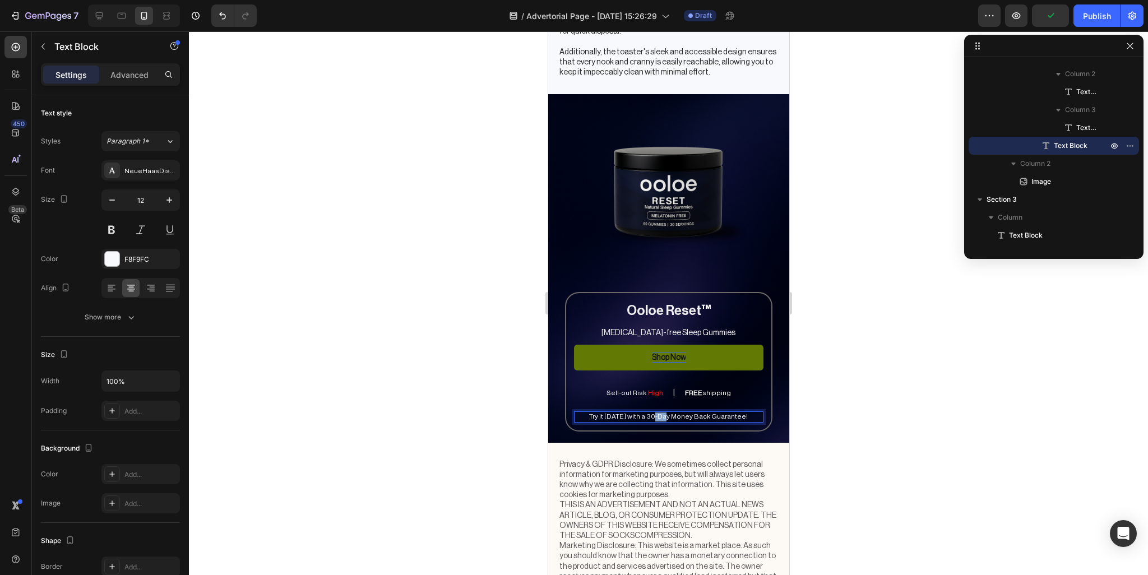
drag, startPoint x: 653, startPoint y: 418, endPoint x: 662, endPoint y: 418, distance: 9.0
click at [662, 418] on p "Try it [DATE] with a 30-Day Money Back Guarantee!" at bounding box center [668, 417] width 188 height 9
click at [869, 357] on div at bounding box center [668, 303] width 959 height 544
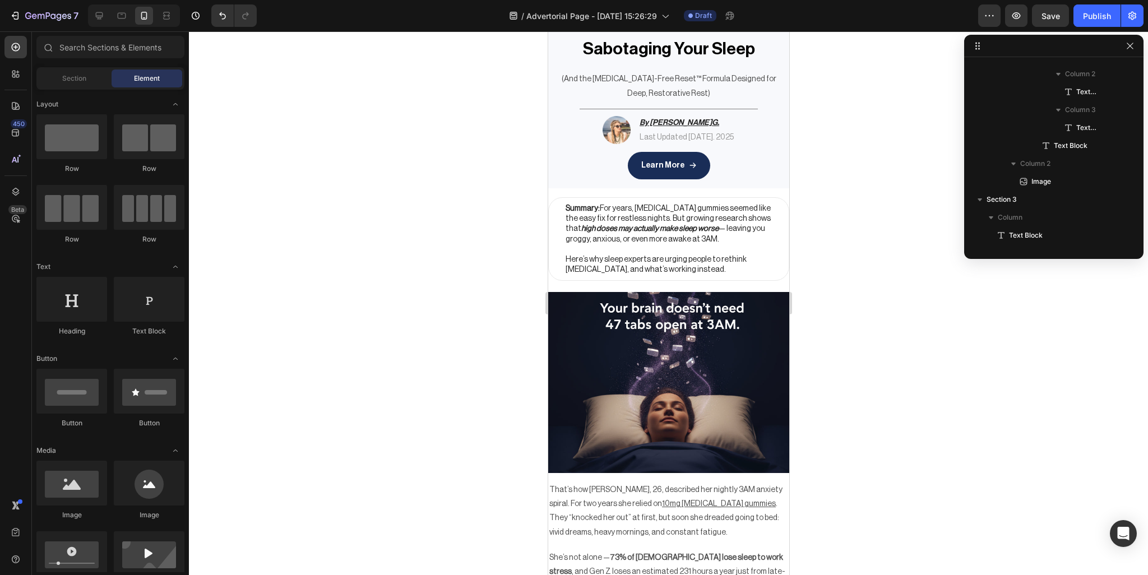
scroll to position [0, 0]
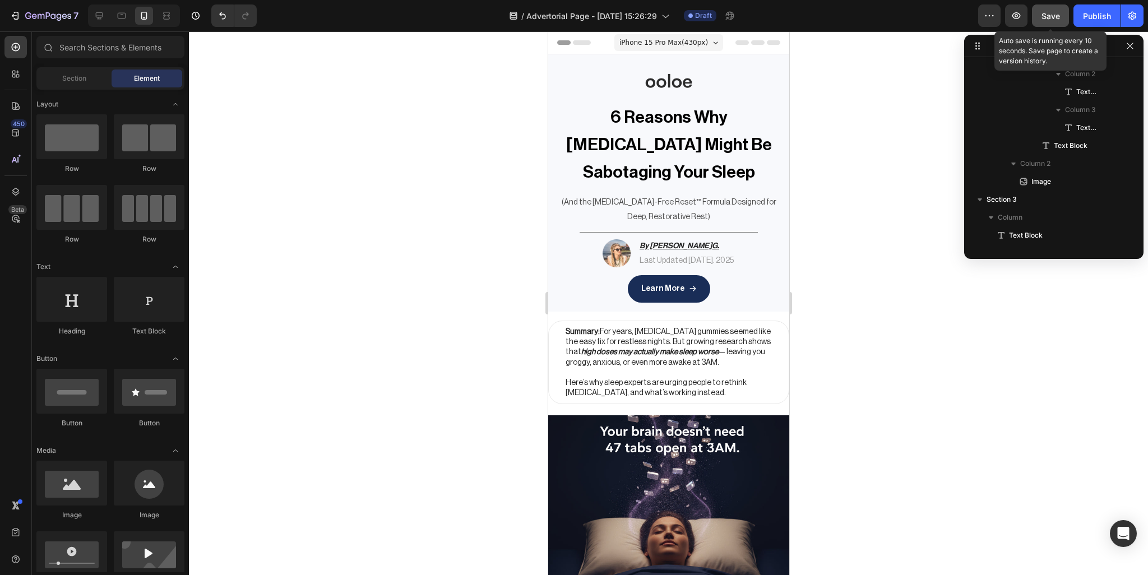
click at [1059, 20] on span "Save" at bounding box center [1051, 16] width 19 height 10
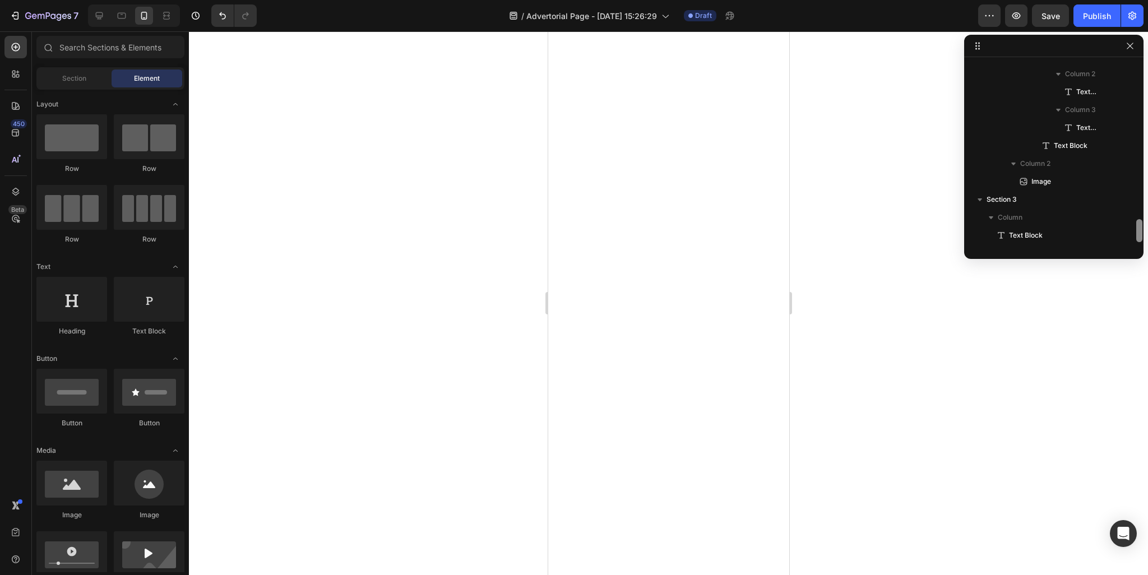
scroll to position [1402, 0]
